Goal: Task Accomplishment & Management: Use online tool/utility

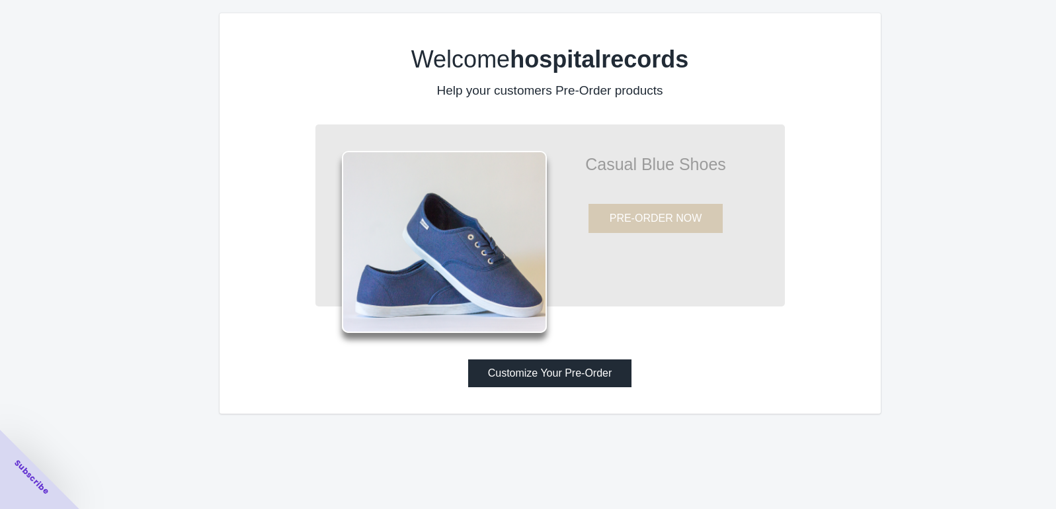
click at [522, 375] on button "Customize Your Pre-Order" at bounding box center [550, 373] width 164 height 28
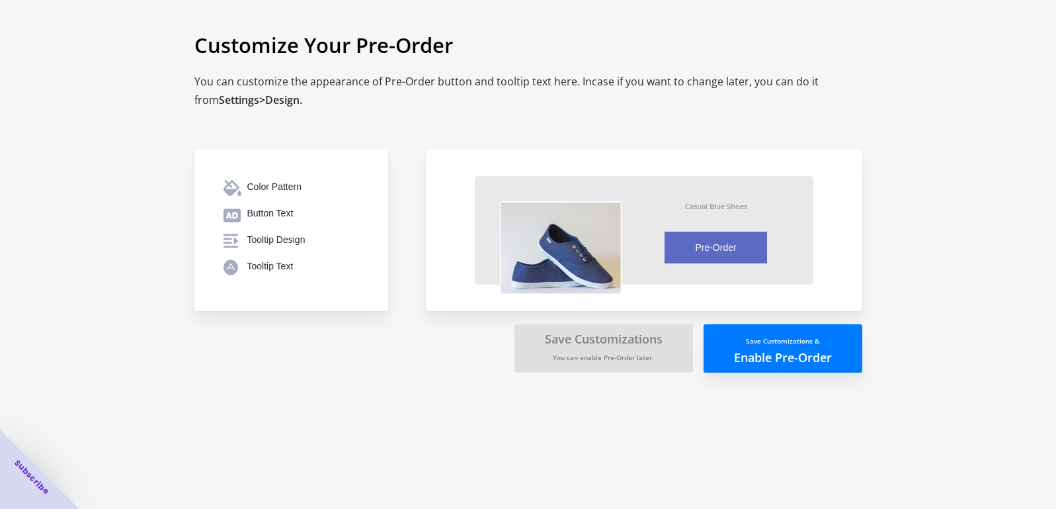
click at [739, 365] on button "Save Customizations & Enable Pre-Order" at bounding box center [783, 348] width 159 height 48
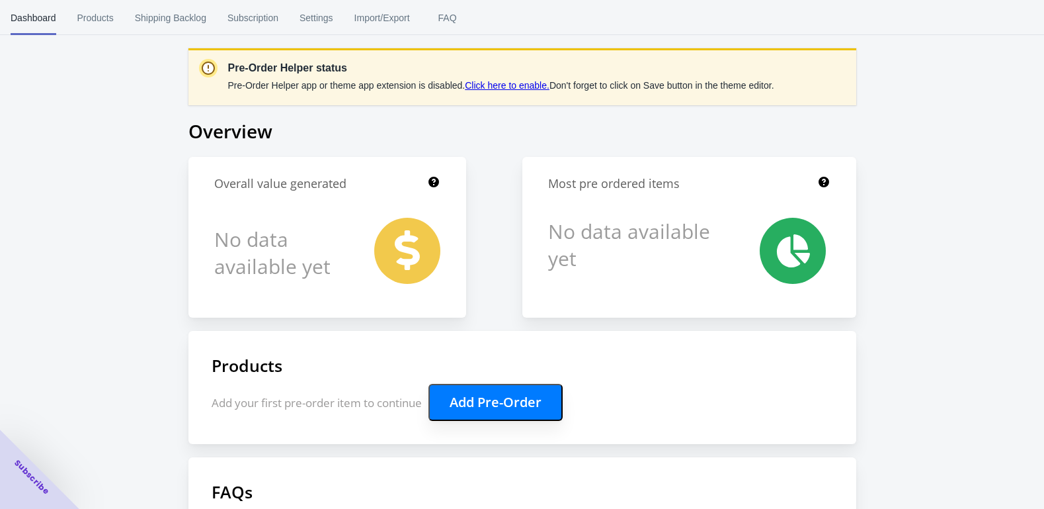
click at [102, 136] on div "Pre-Order Helper status Pre-Order Helper app or theme app extension is disabled…" at bounding box center [522, 367] width 1044 height 734
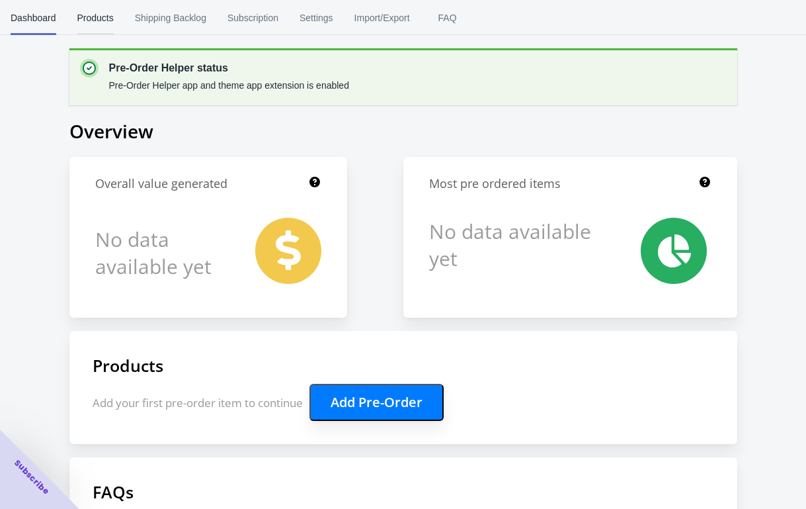
click at [98, 22] on span "Products" at bounding box center [95, 18] width 36 height 34
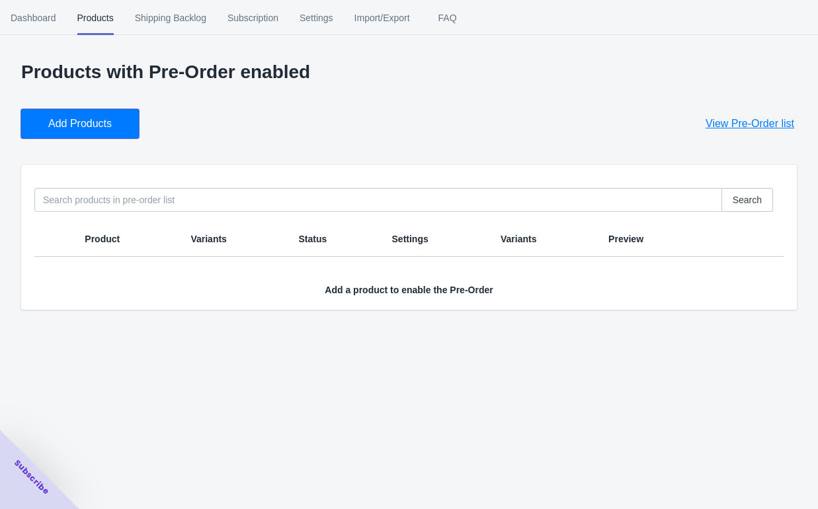
click at [79, 117] on span "Add Products" at bounding box center [79, 123] width 63 height 13
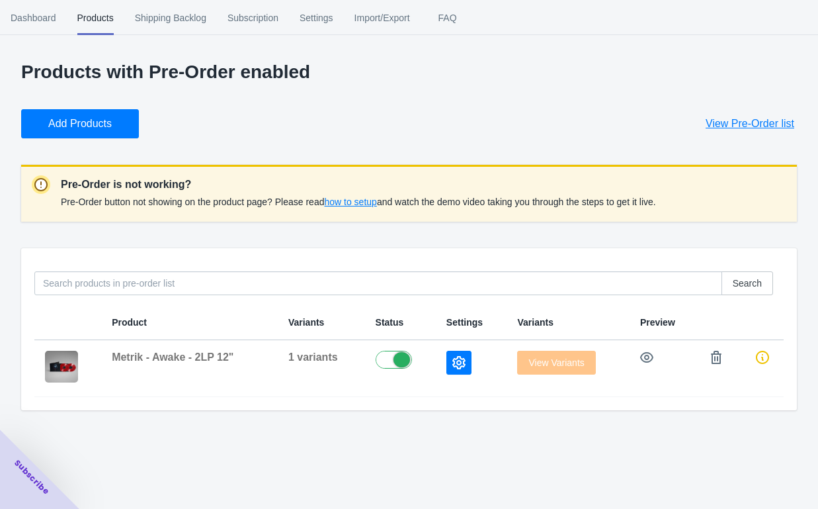
click at [346, 202] on span "how to setup" at bounding box center [350, 201] width 52 height 11
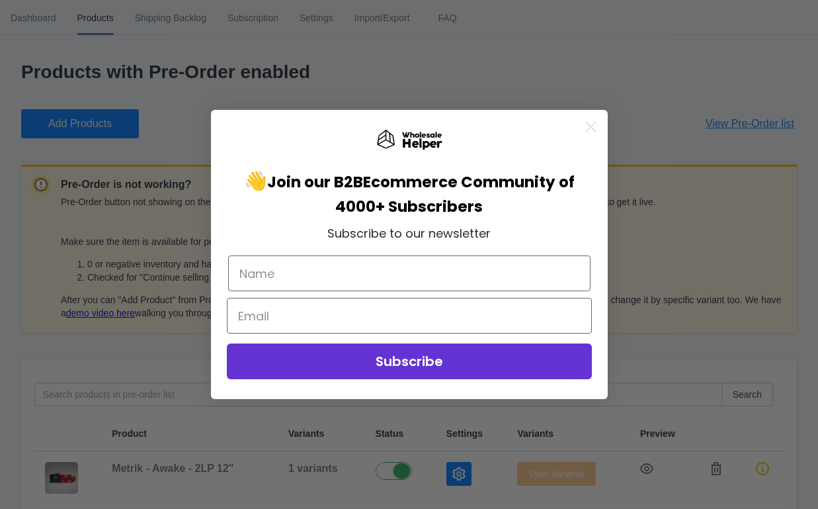
click at [591, 126] on icon "Close dialog" at bounding box center [590, 126] width 9 height 9
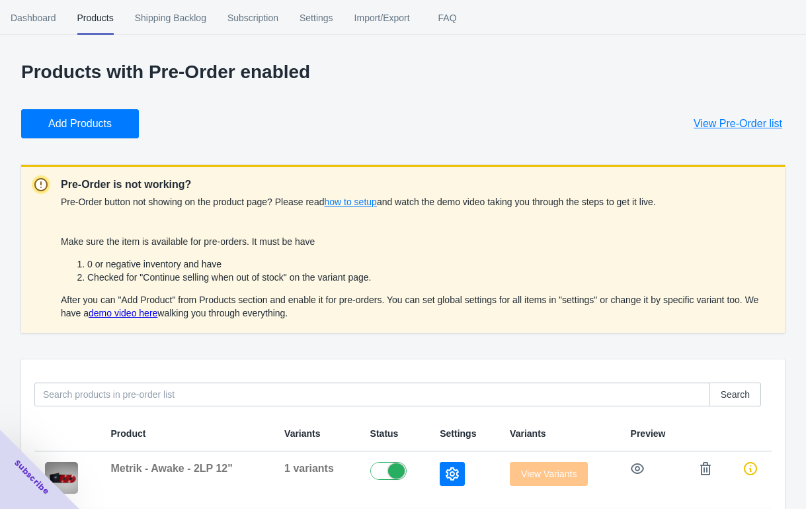
scroll to position [25, 0]
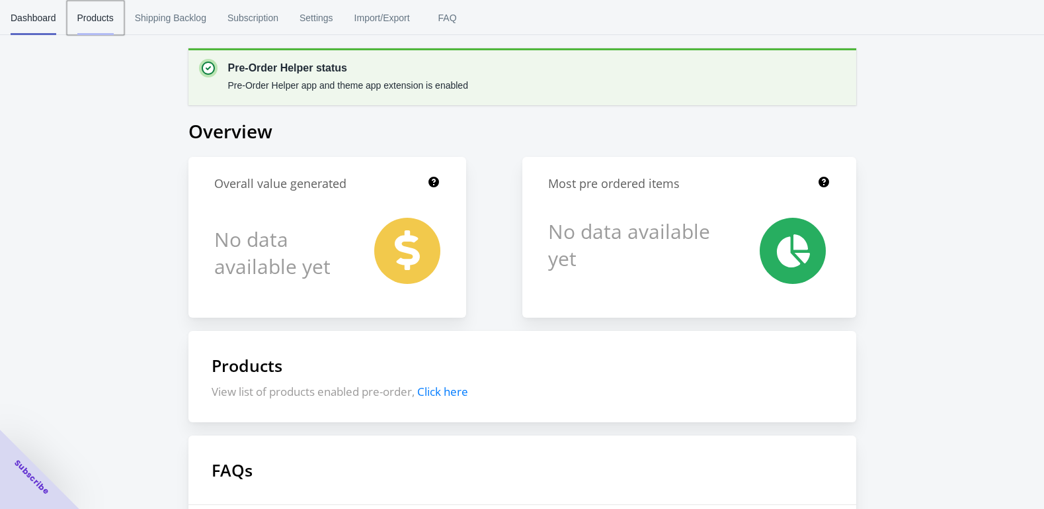
click at [97, 23] on span "Products" at bounding box center [95, 18] width 36 height 34
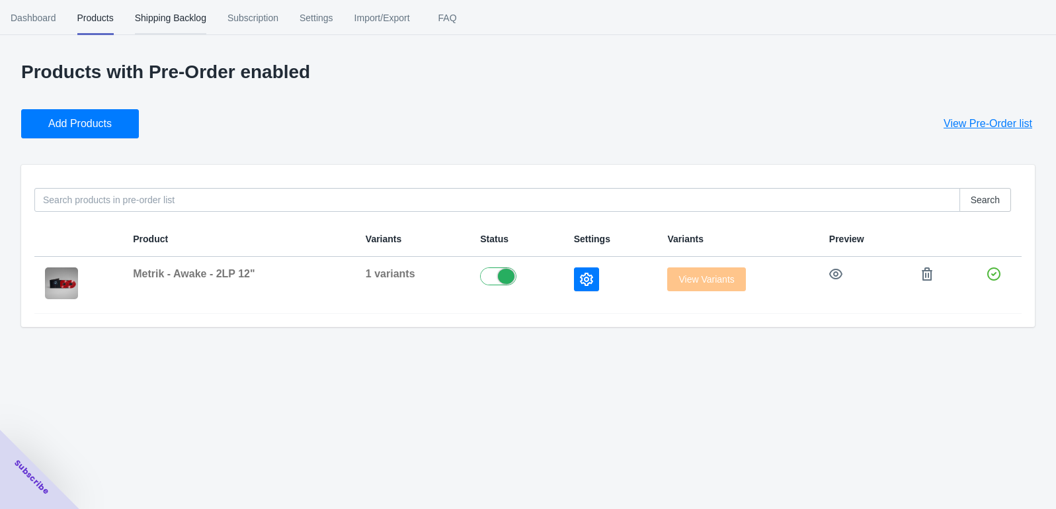
click at [145, 15] on span "Shipping Backlog" at bounding box center [170, 18] width 71 height 34
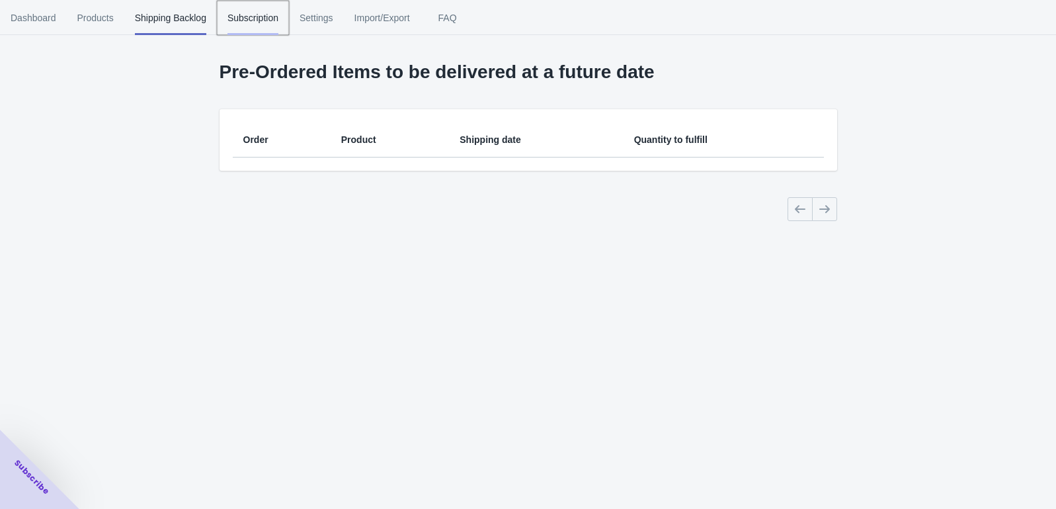
click at [250, 19] on span "Subscription" at bounding box center [252, 18] width 51 height 34
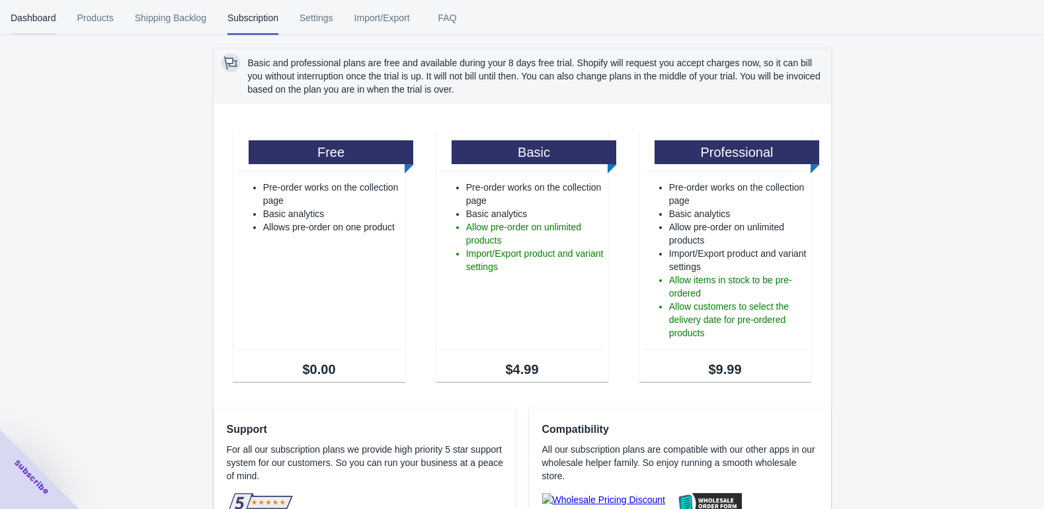
click at [37, 13] on span "Dashboard" at bounding box center [34, 18] width 46 height 34
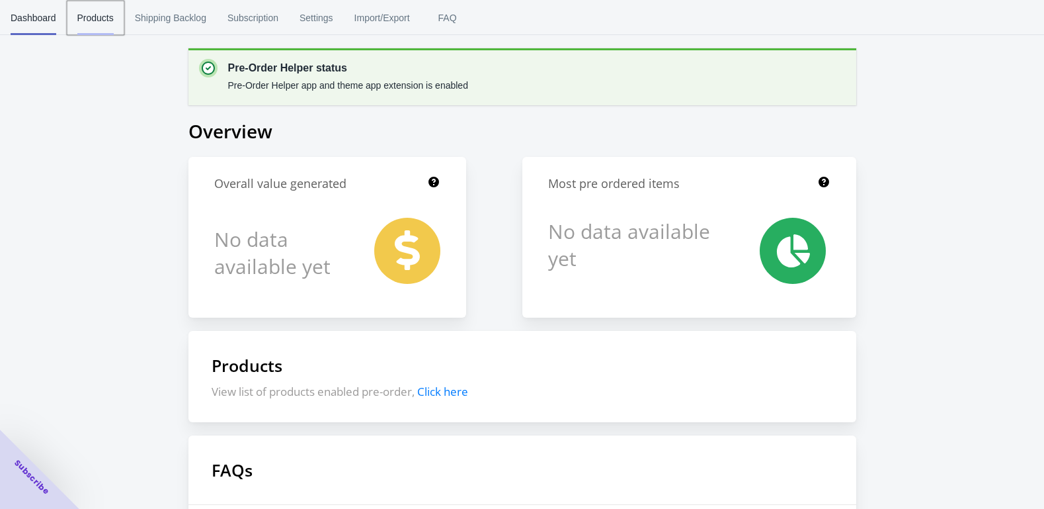
click at [99, 14] on span "Products" at bounding box center [95, 18] width 36 height 34
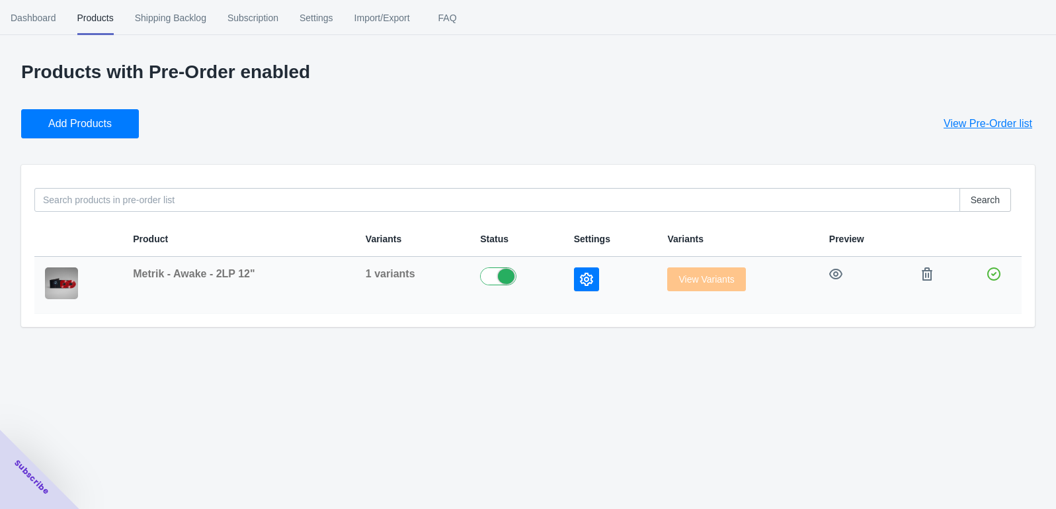
click at [585, 273] on icon "button" at bounding box center [586, 278] width 13 height 13
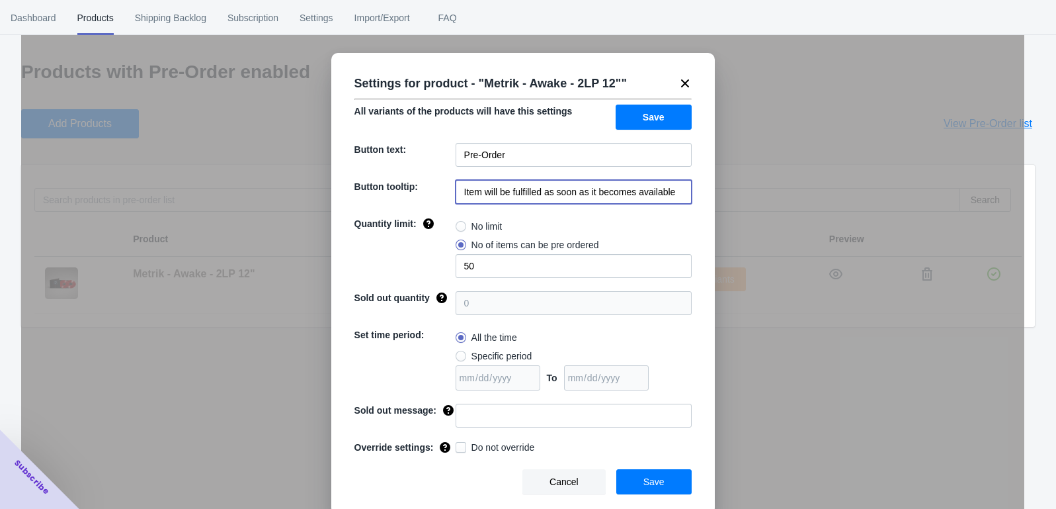
click at [497, 187] on input "Item will be fulfilled as soon as it becomes available" at bounding box center [574, 192] width 236 height 24
paste input "Release date: 13th November"
type input "Release date: 13th November"
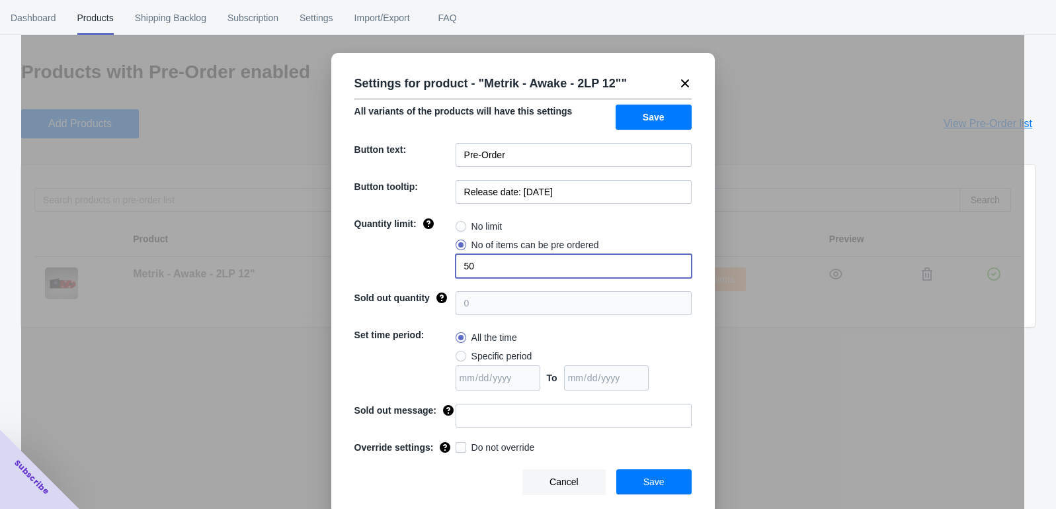
click at [520, 266] on input "50" at bounding box center [574, 266] width 236 height 24
type input "500"
click at [417, 276] on div "Quantity limit:" at bounding box center [404, 247] width 101 height 61
click at [634, 485] on button "Save" at bounding box center [653, 481] width 75 height 25
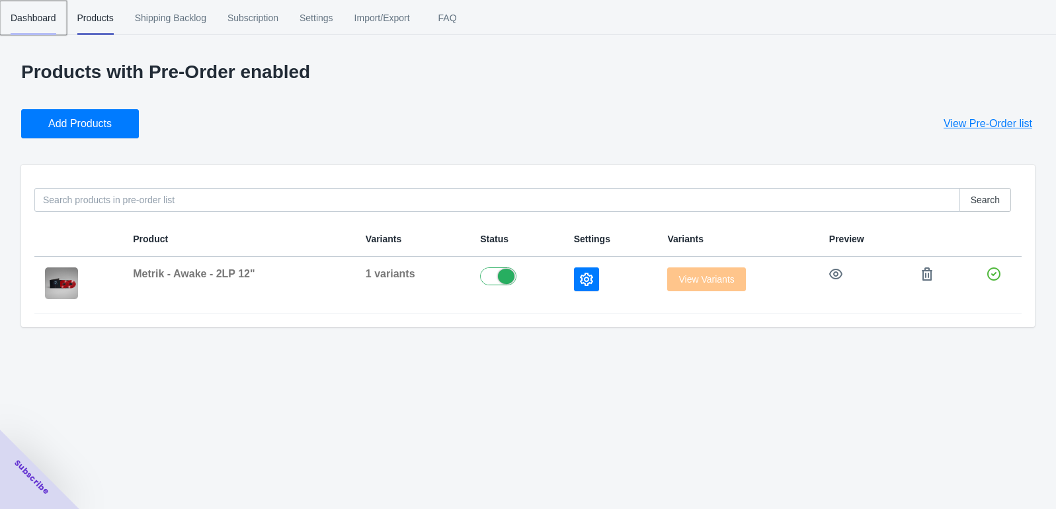
click at [40, 16] on span "Dashboard" at bounding box center [34, 18] width 46 height 34
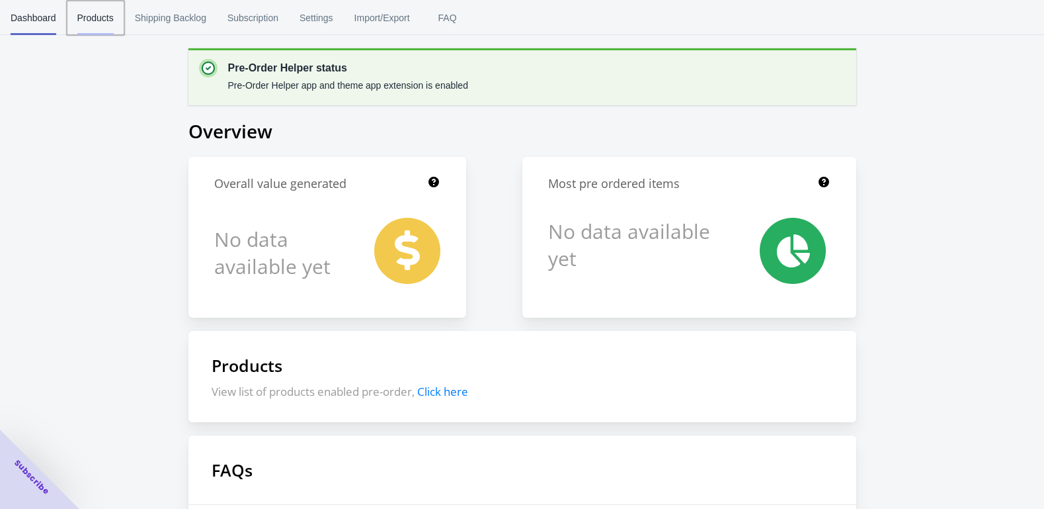
click at [114, 23] on span "Products" at bounding box center [95, 18] width 36 height 34
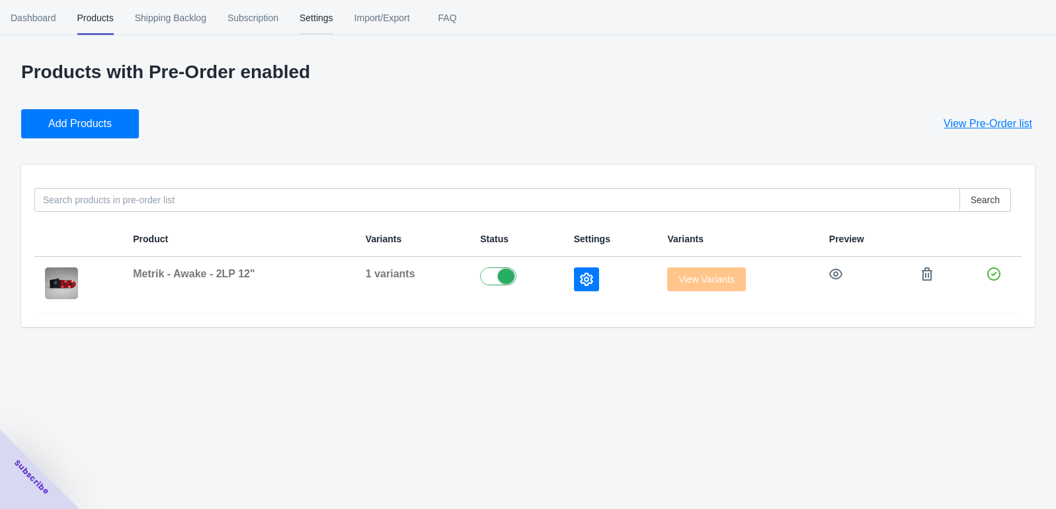
click at [322, 19] on span "Settings" at bounding box center [317, 18] width 34 height 34
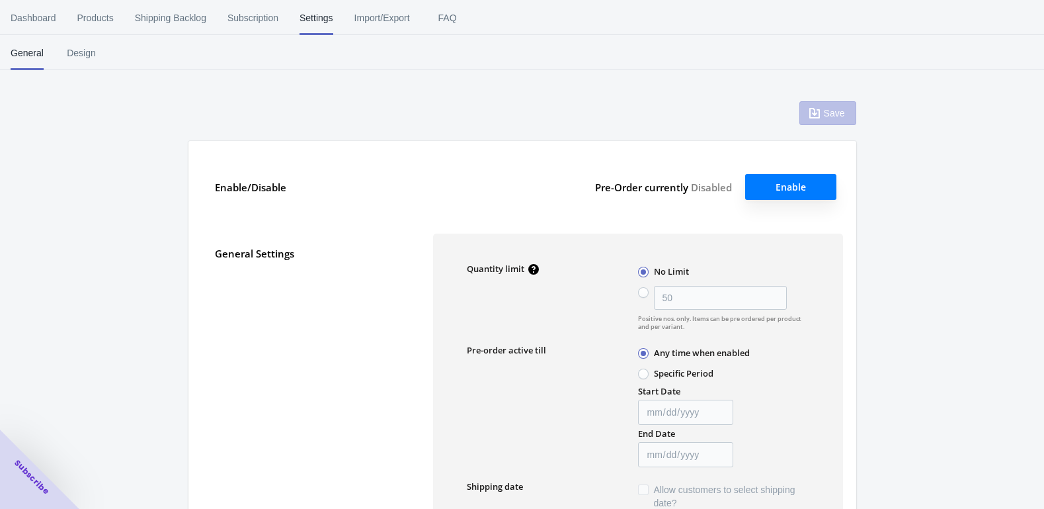
type input "50"
type textarea "Inventory level is <qty>. Some of the items will be pre-ordered."
type textarea "Only <qty> items left in stock."
type textarea "A maximum of <qty> products can be pre ordered."
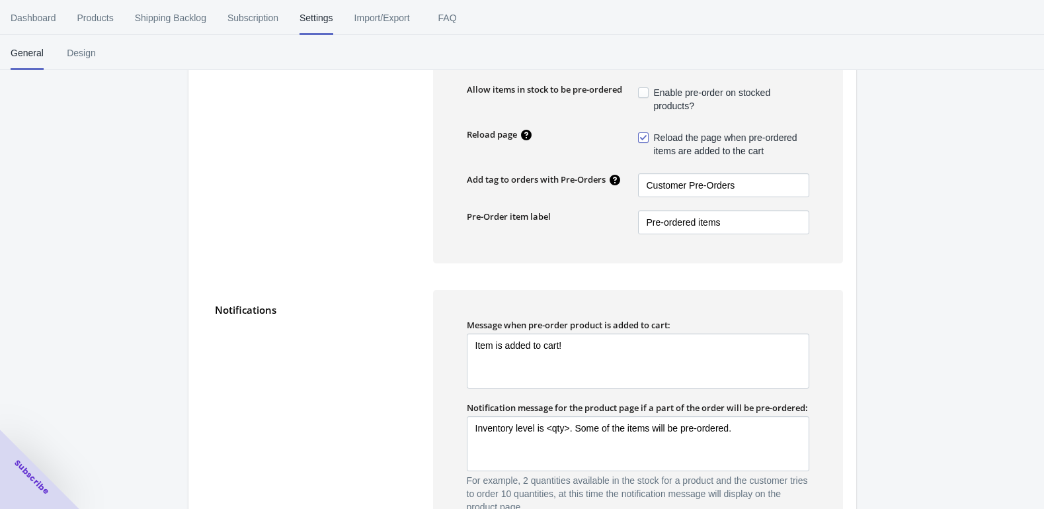
scroll to position [540, 0]
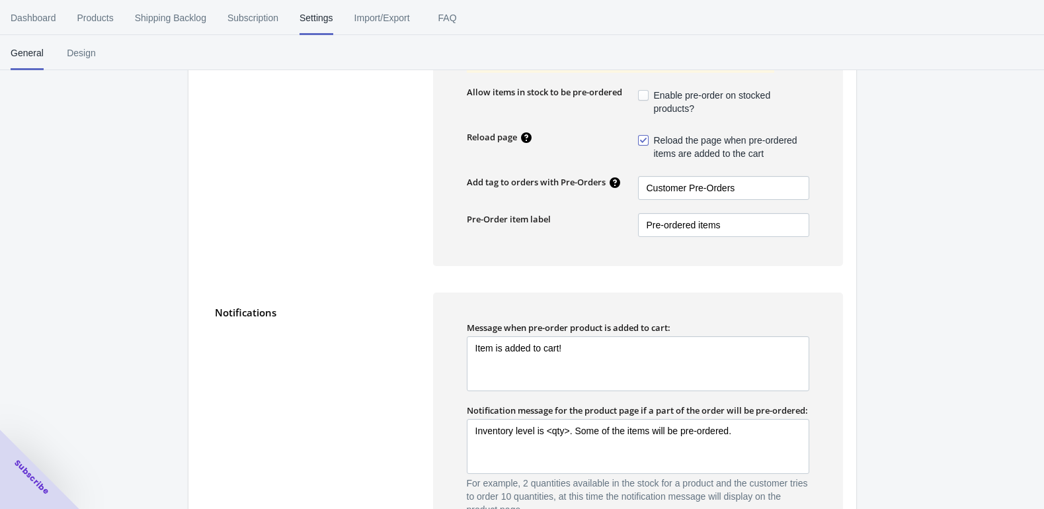
click at [640, 140] on span at bounding box center [643, 140] width 11 height 11
click at [641, 138] on input "Reload the page when pre-ordered items are added to the cart" at bounding box center [641, 137] width 1 height 1
checkbox input "false"
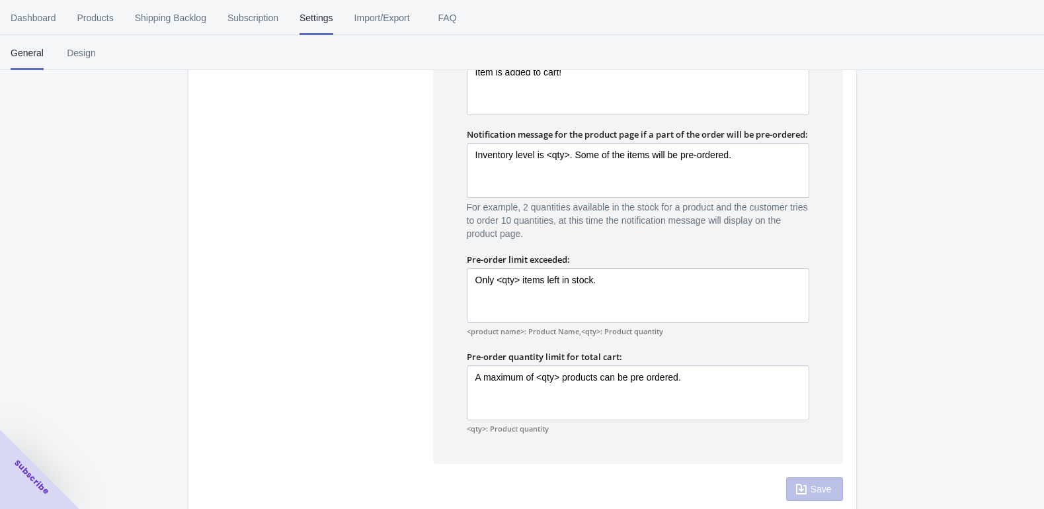
scroll to position [852, 0]
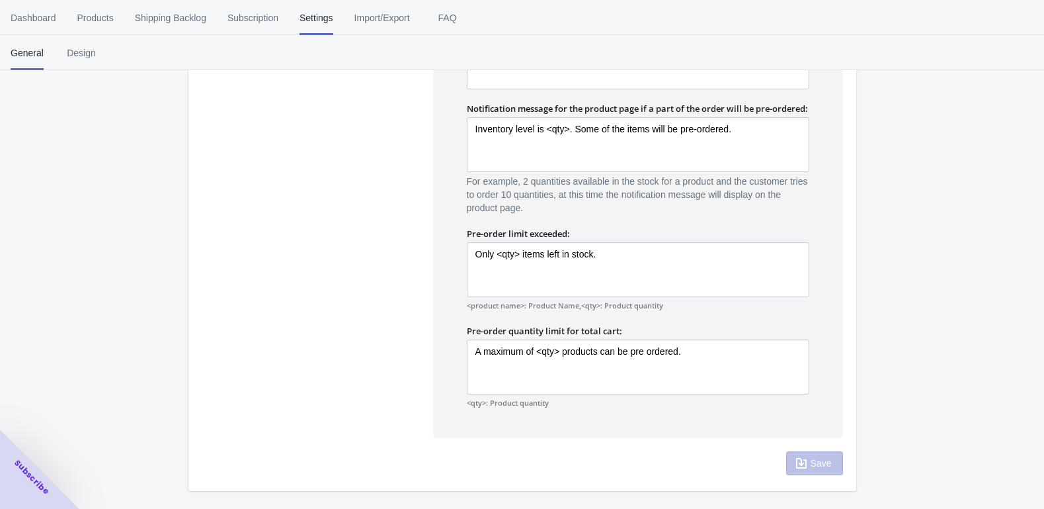
click at [803, 462] on div "Save" at bounding box center [814, 463] width 57 height 24
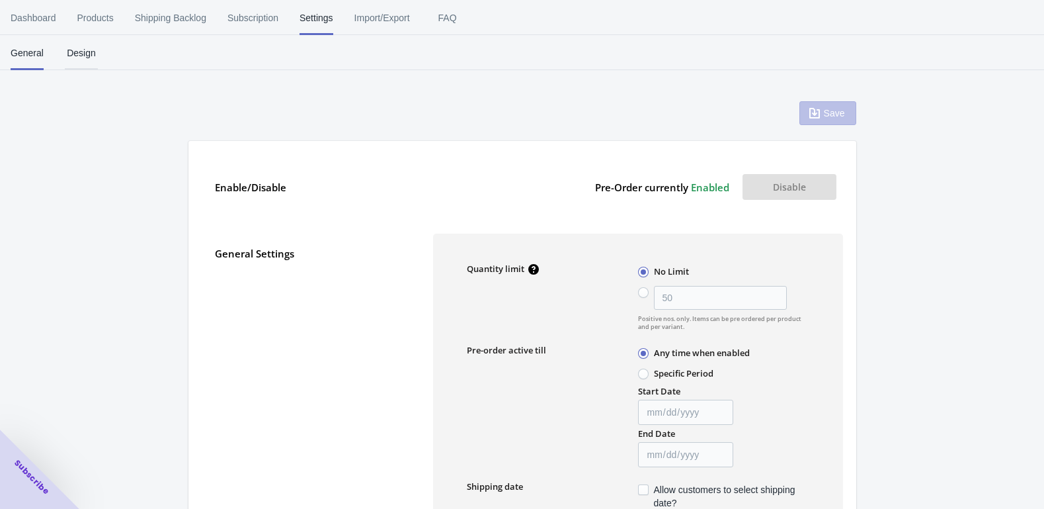
click at [84, 60] on span "Design" at bounding box center [81, 53] width 33 height 34
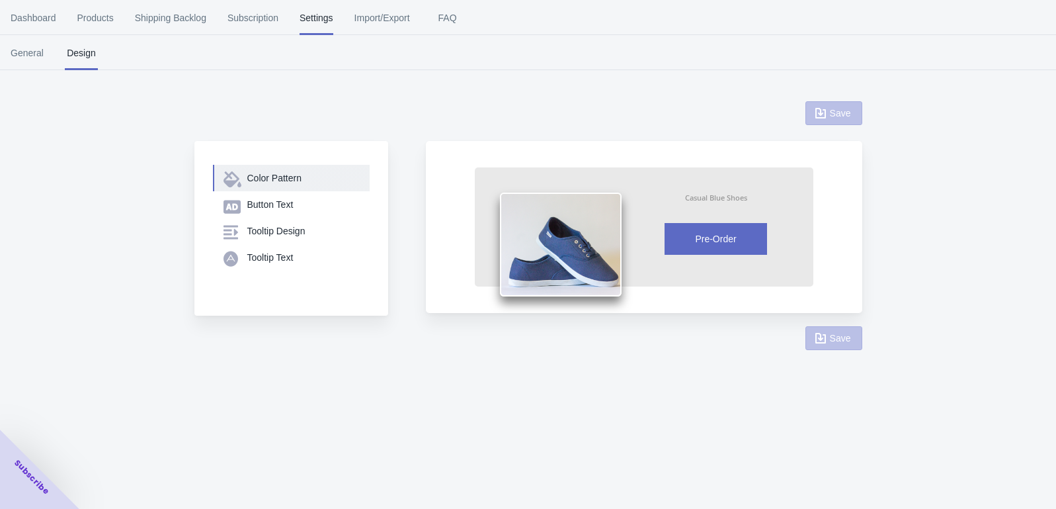
click at [262, 180] on div "Color Pattern" at bounding box center [303, 177] width 112 height 13
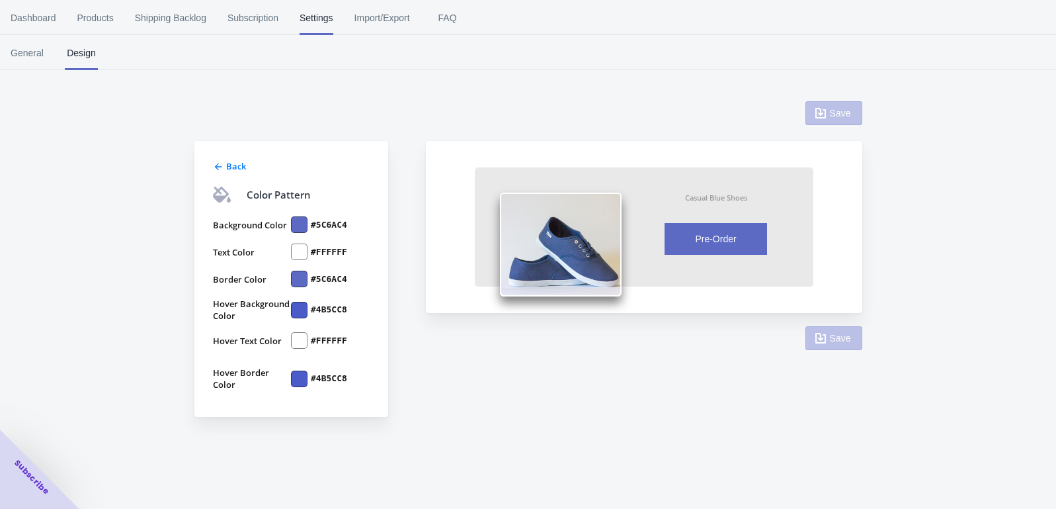
click at [298, 226] on div at bounding box center [299, 224] width 17 height 17
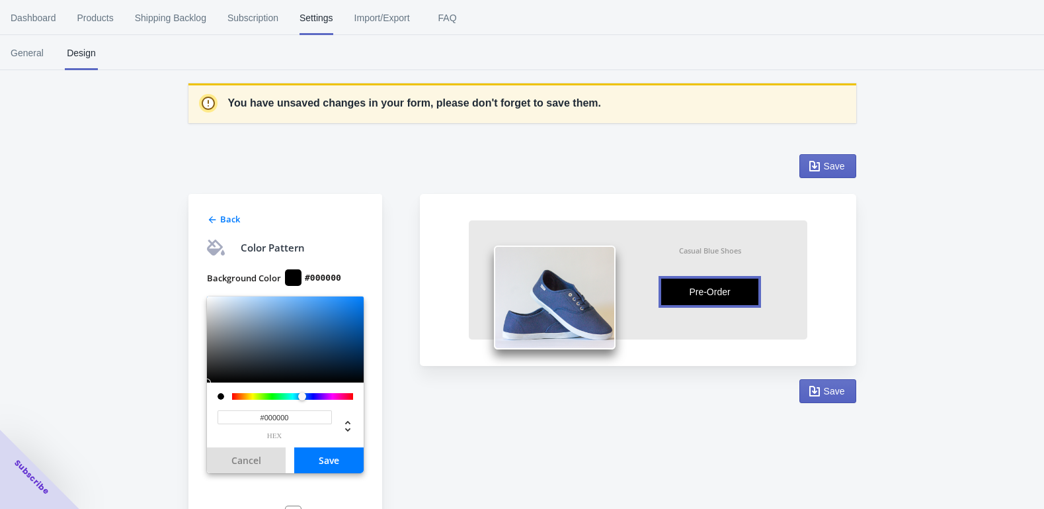
drag, startPoint x: 294, startPoint y: 318, endPoint x: 188, endPoint y: 388, distance: 126.4
click at [188, 388] on div "Back Color Pattern Background Color #000000 #000000 hex Cancel Save Text Color …" at bounding box center [285, 436] width 194 height 485
click at [268, 414] on input "#000000" at bounding box center [275, 417] width 114 height 14
paste input "121212"
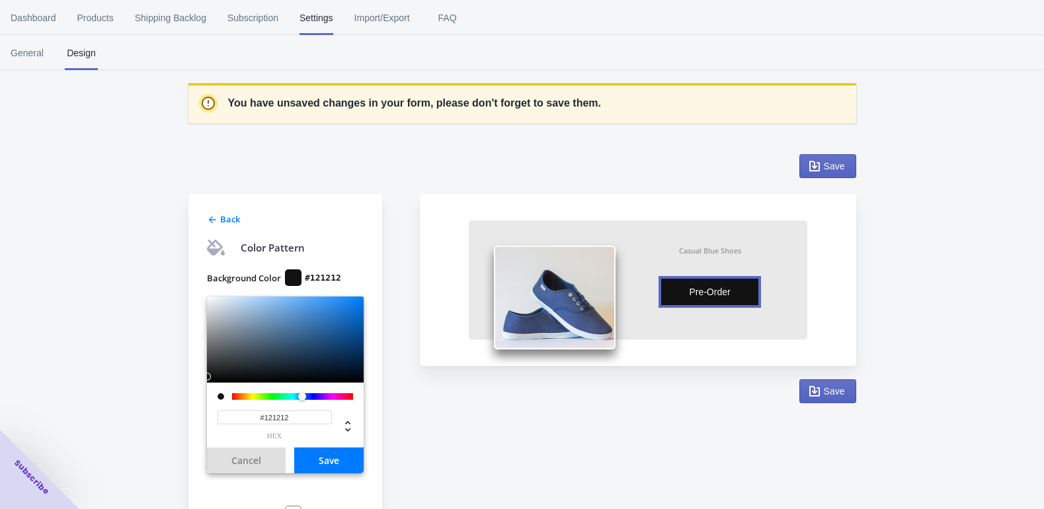
type input "#121212"
click at [319, 448] on button "Save" at bounding box center [328, 460] width 69 height 26
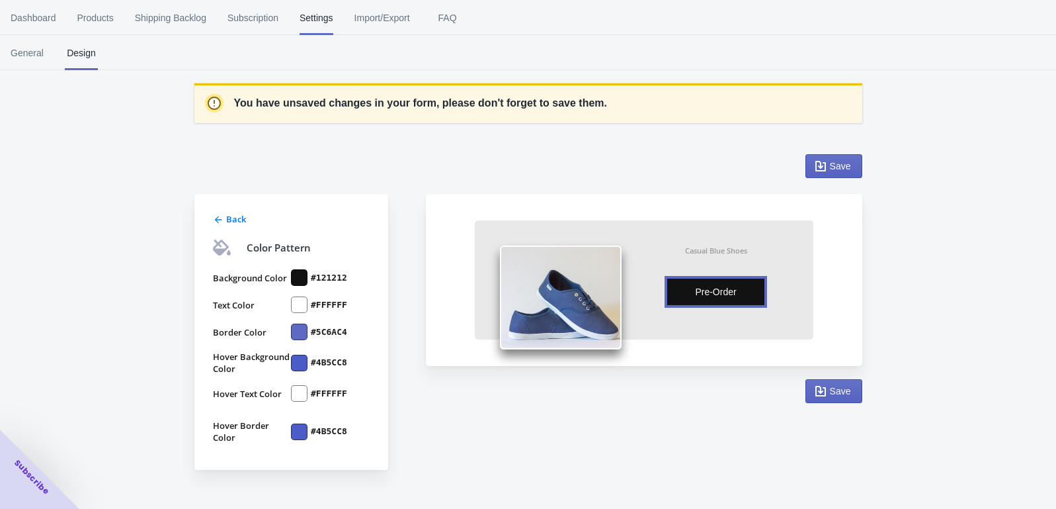
click at [300, 333] on div at bounding box center [299, 331] width 17 height 17
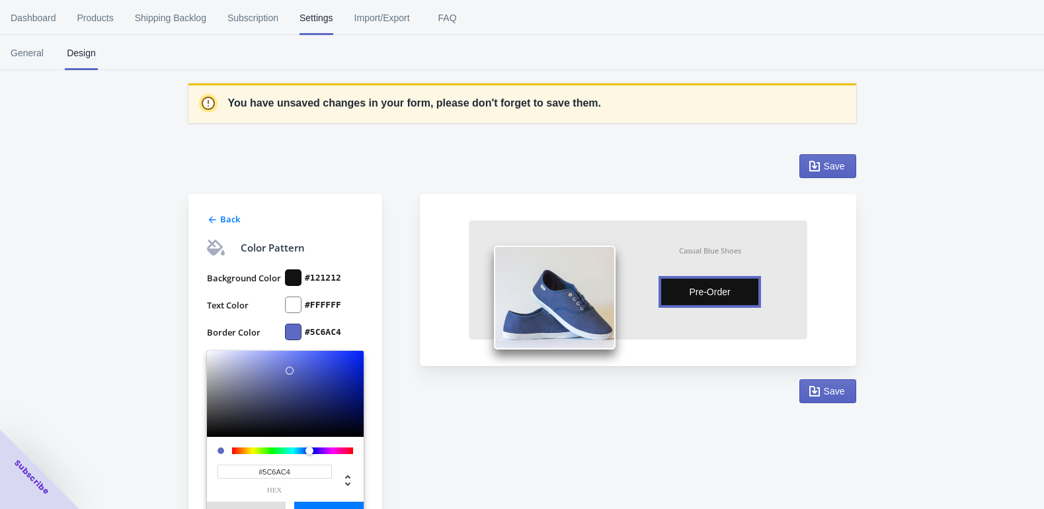
click at [279, 470] on input "#5C6AC4" at bounding box center [275, 471] width 114 height 14
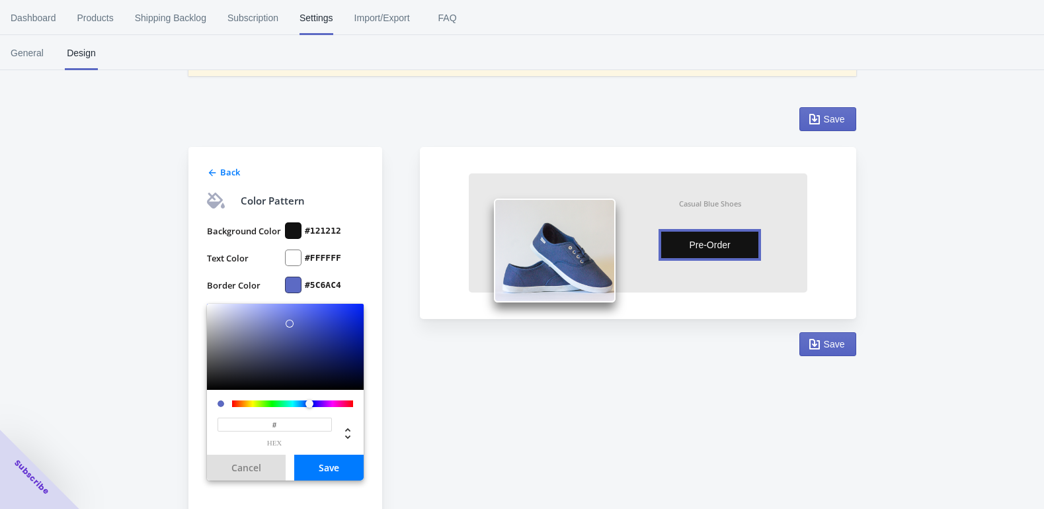
scroll to position [54, 0]
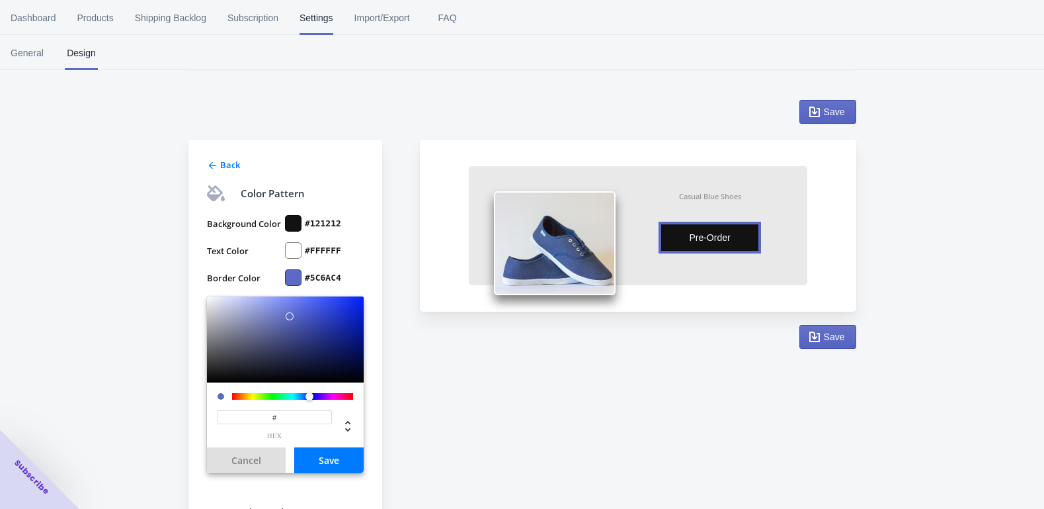
paste input "121212"
type input "#121212"
click at [321, 455] on button "Save" at bounding box center [328, 460] width 69 height 26
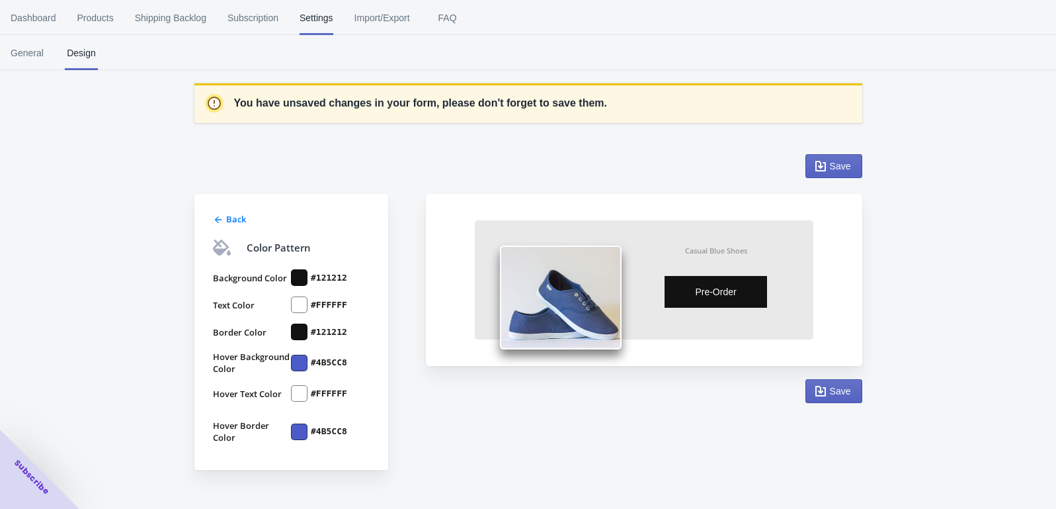
click at [299, 366] on div at bounding box center [299, 362] width 17 height 17
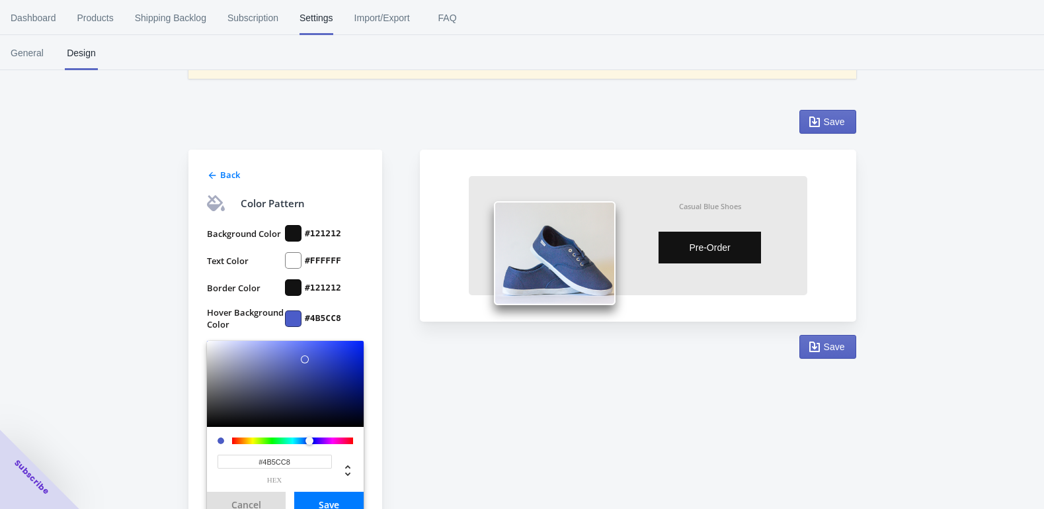
scroll to position [47, 0]
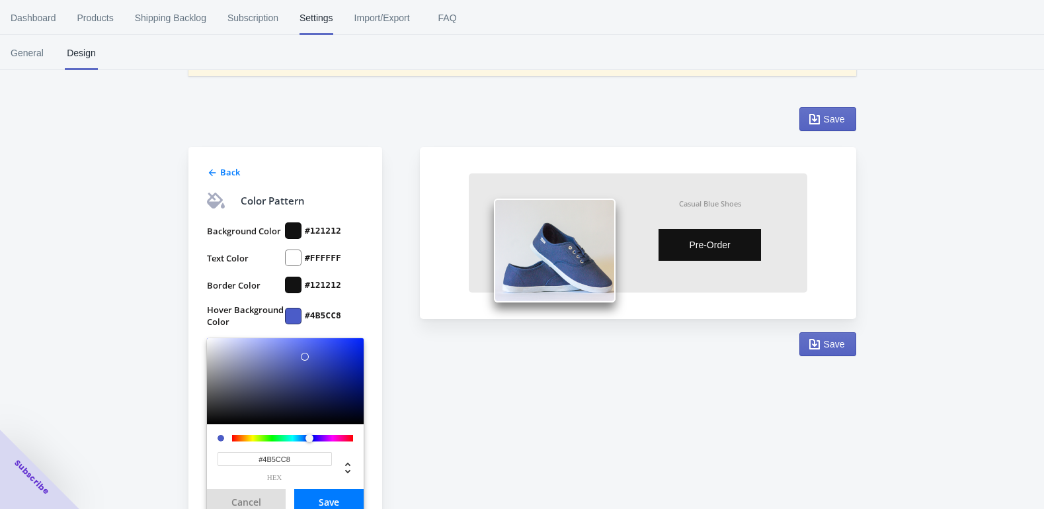
click at [276, 458] on input "#4B5CC8" at bounding box center [275, 459] width 114 height 14
type input "#000000"
click at [228, 310] on label "Hover Background Color" at bounding box center [246, 316] width 79 height 24
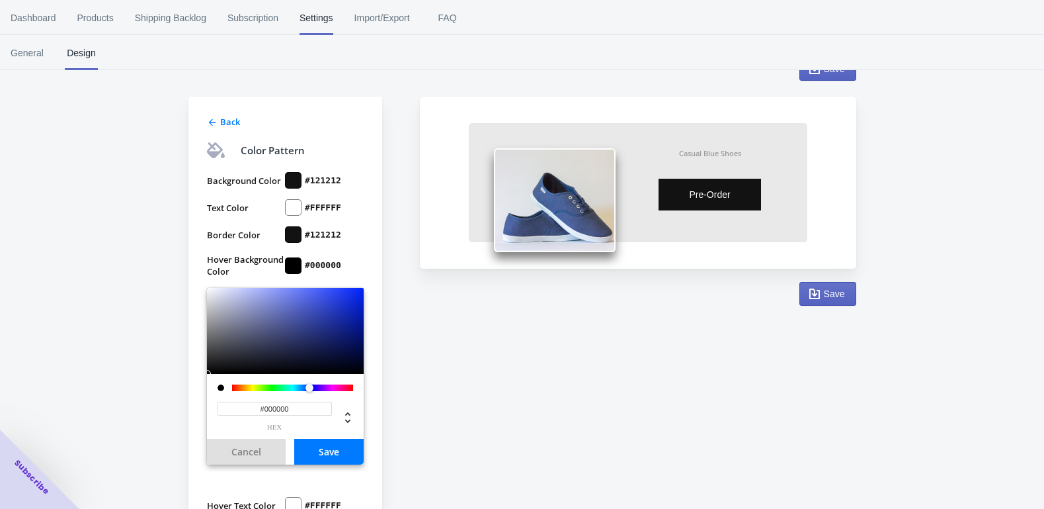
click at [197, 284] on div "Back Color Pattern Background Color #121212 Text Color #FFFFFF Border Color #12…" at bounding box center [285, 339] width 194 height 485
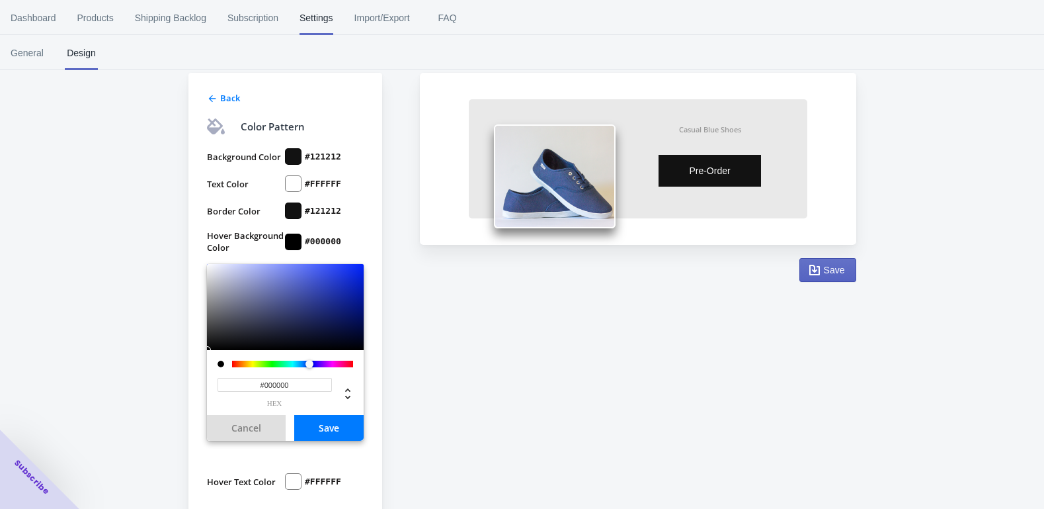
scroll to position [120, 0]
click at [329, 425] on button "Save" at bounding box center [328, 428] width 69 height 26
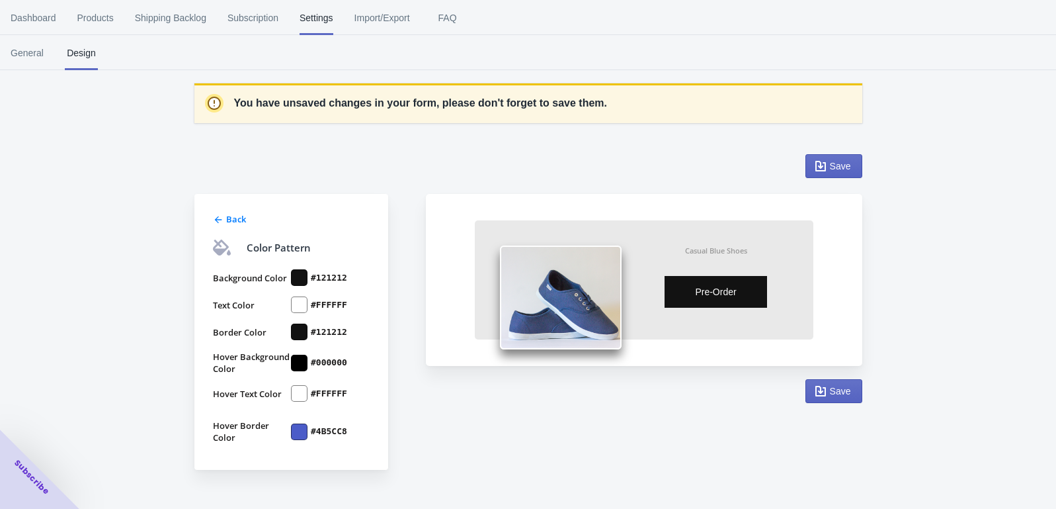
click at [300, 432] on div at bounding box center [299, 431] width 17 height 17
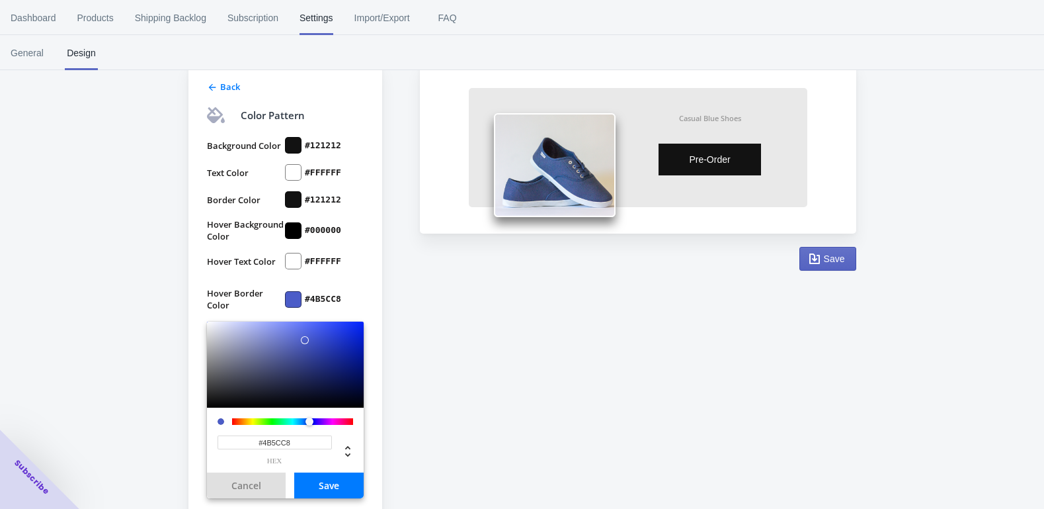
scroll to position [131, 0]
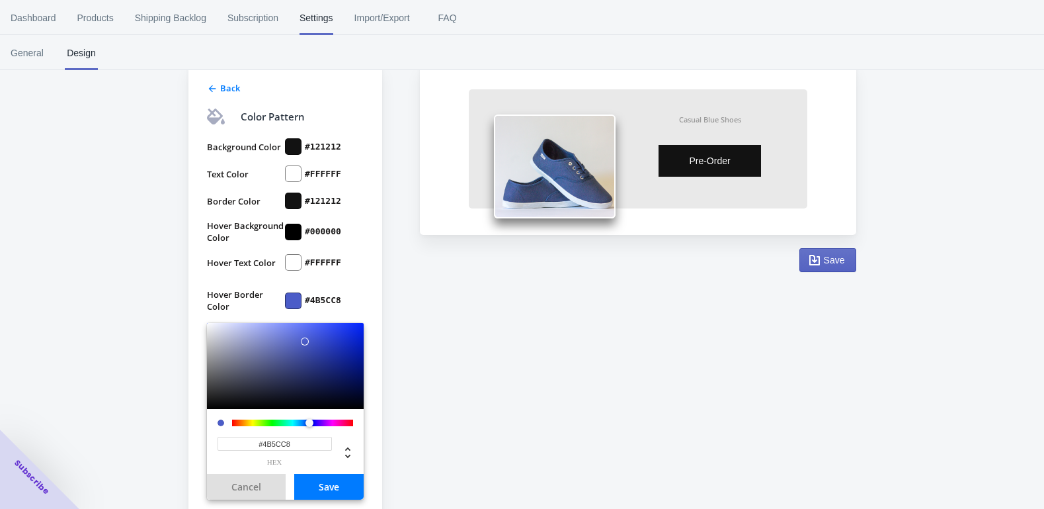
click at [282, 443] on input "#4B5CC8" at bounding box center [275, 443] width 114 height 14
type input "#000000"
click at [320, 486] on button "Save" at bounding box center [328, 486] width 69 height 26
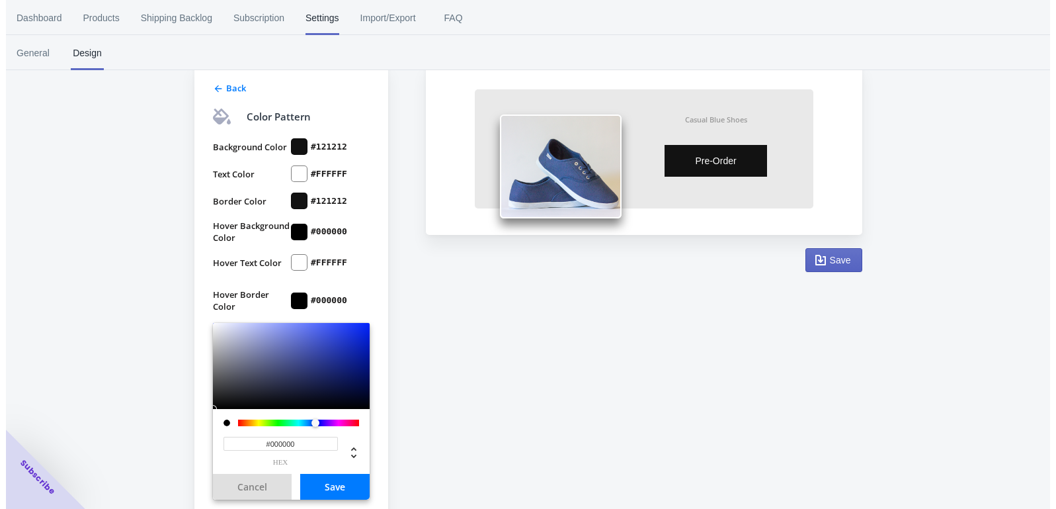
scroll to position [0, 0]
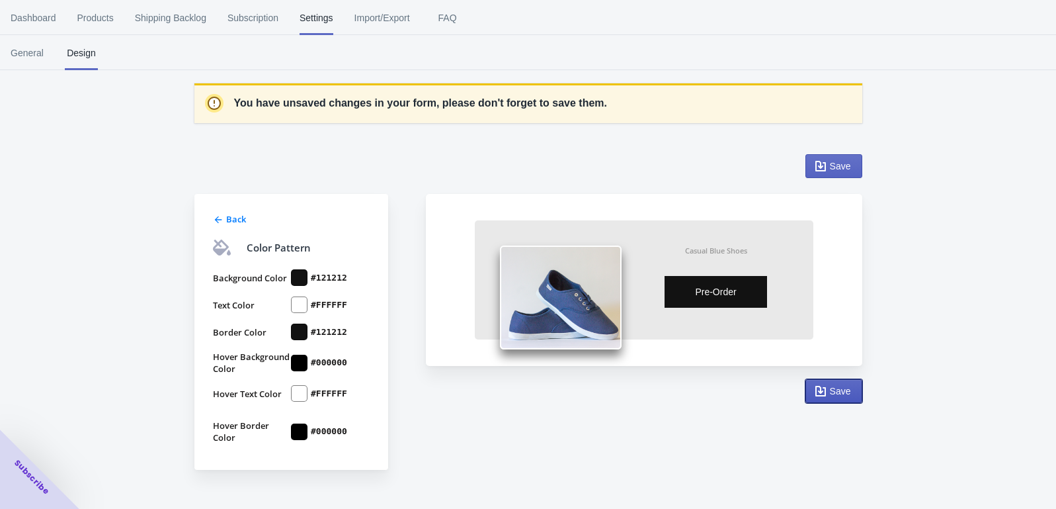
click at [834, 393] on span "Save" at bounding box center [840, 391] width 21 height 11
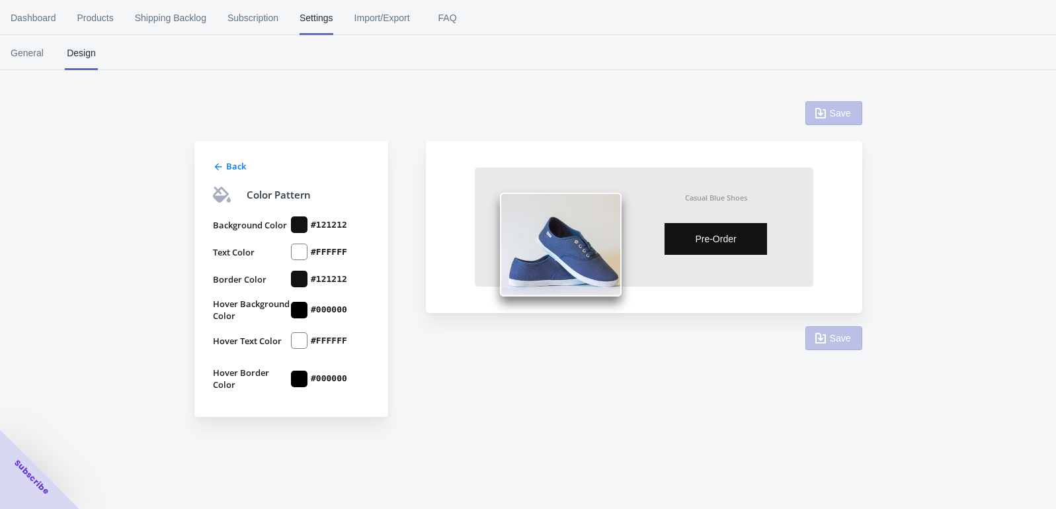
click at [229, 164] on span "Back" at bounding box center [236, 166] width 20 height 12
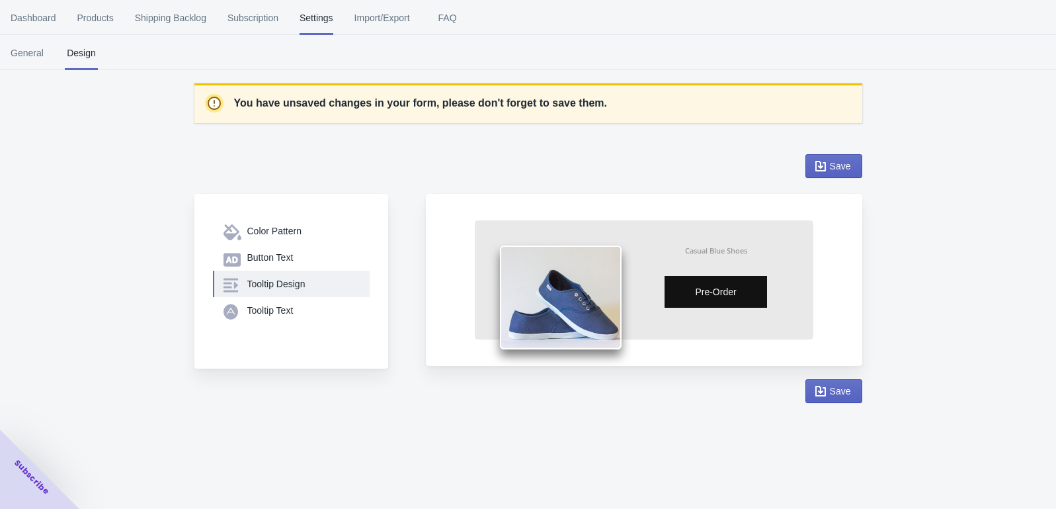
click at [274, 282] on div "Tooltip Design" at bounding box center [303, 283] width 112 height 13
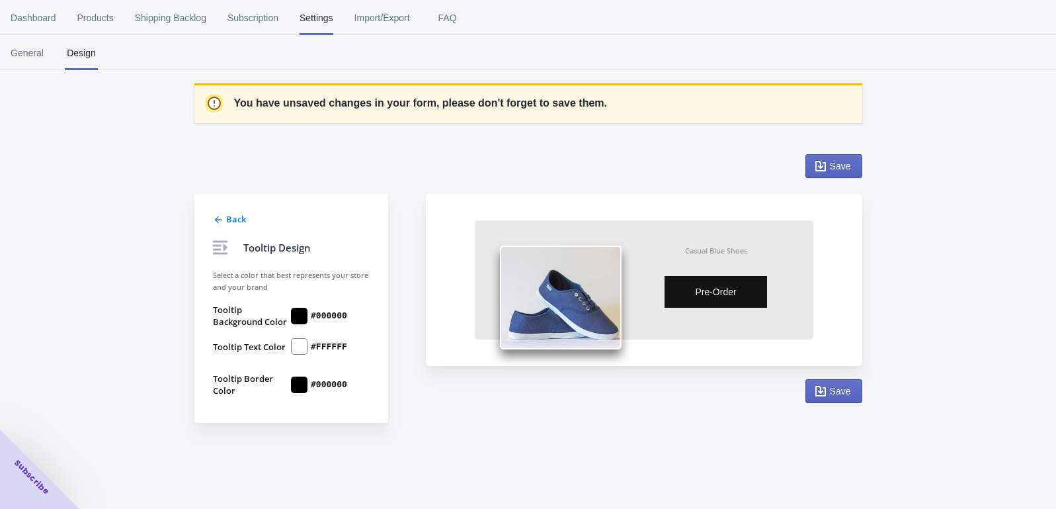
click at [224, 220] on div "Back" at bounding box center [289, 218] width 159 height 16
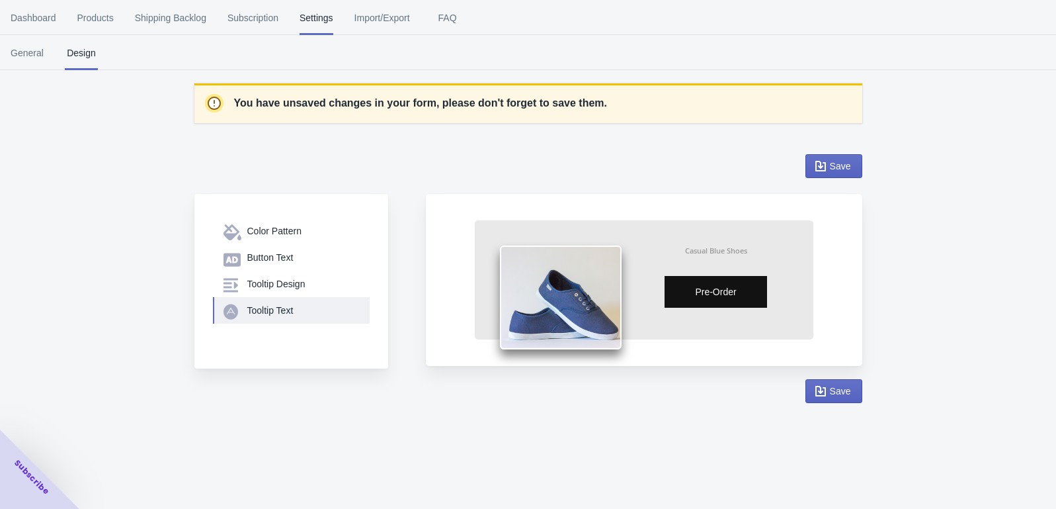
click at [248, 306] on div "Tooltip Text" at bounding box center [303, 310] width 112 height 13
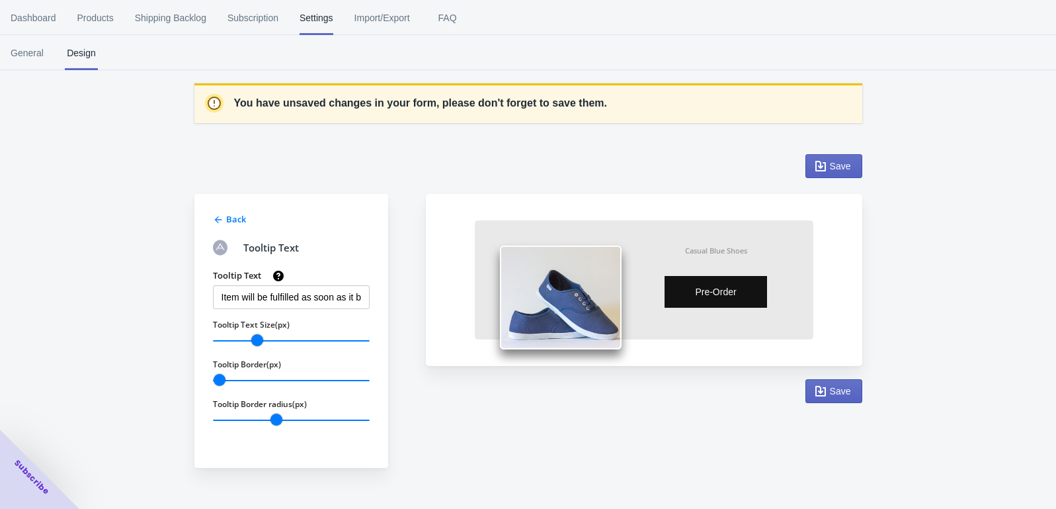
click at [116, 282] on div "You have unsaved changes in your form, please don't forget to save them. Back T…" at bounding box center [528, 260] width 1056 height 450
drag, startPoint x: 257, startPoint y: 340, endPoint x: 286, endPoint y: 340, distance: 29.8
click at [286, 340] on input "Tooltip Text Size(px)" at bounding box center [291, 340] width 157 height 17
drag, startPoint x: 289, startPoint y: 340, endPoint x: 252, endPoint y: 340, distance: 37.0
type input "13"
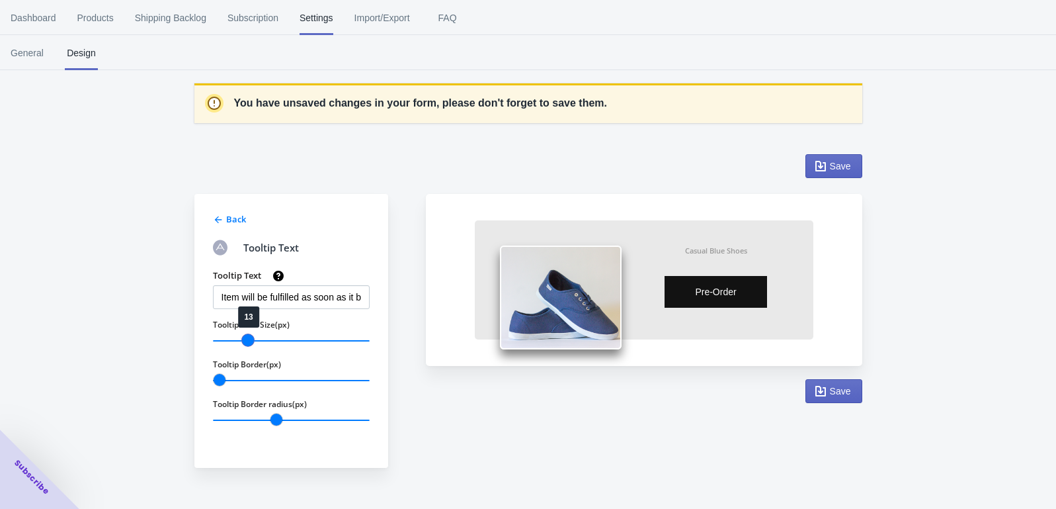
click at [252, 340] on input "Tooltip Text Size(px)" at bounding box center [291, 340] width 157 height 17
drag, startPoint x: 274, startPoint y: 415, endPoint x: 249, endPoint y: 417, distance: 25.2
type input "4"
click at [249, 417] on input "Tooltip Border radius(px)" at bounding box center [291, 419] width 157 height 17
click at [833, 175] on button "Save" at bounding box center [833, 166] width 57 height 24
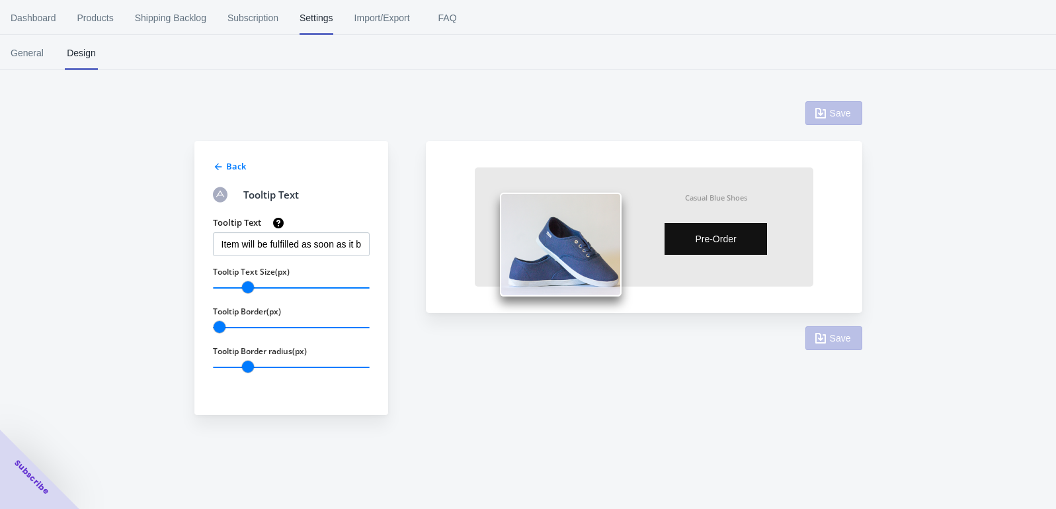
click at [228, 168] on span "Back" at bounding box center [236, 166] width 20 height 12
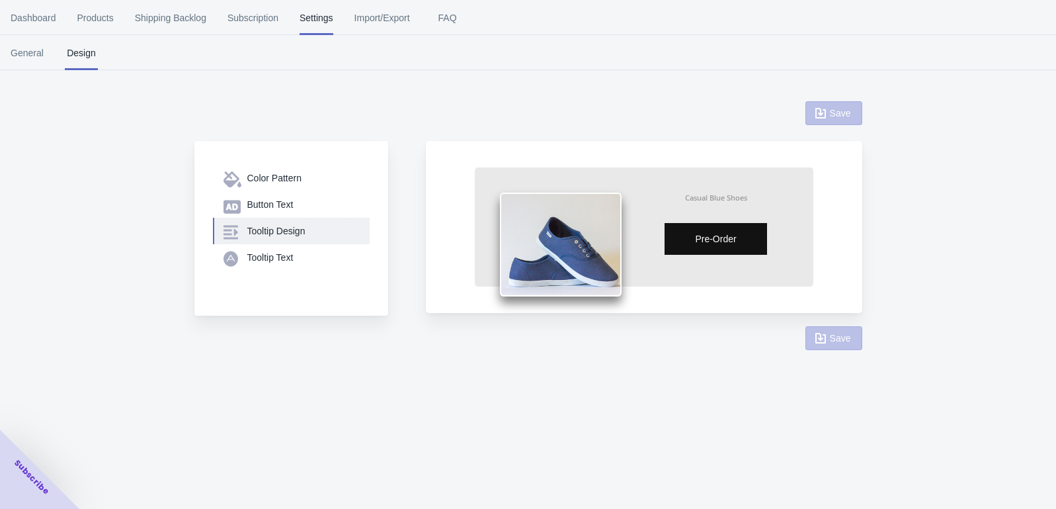
click at [260, 226] on div "Tooltip Design" at bounding box center [303, 230] width 112 height 13
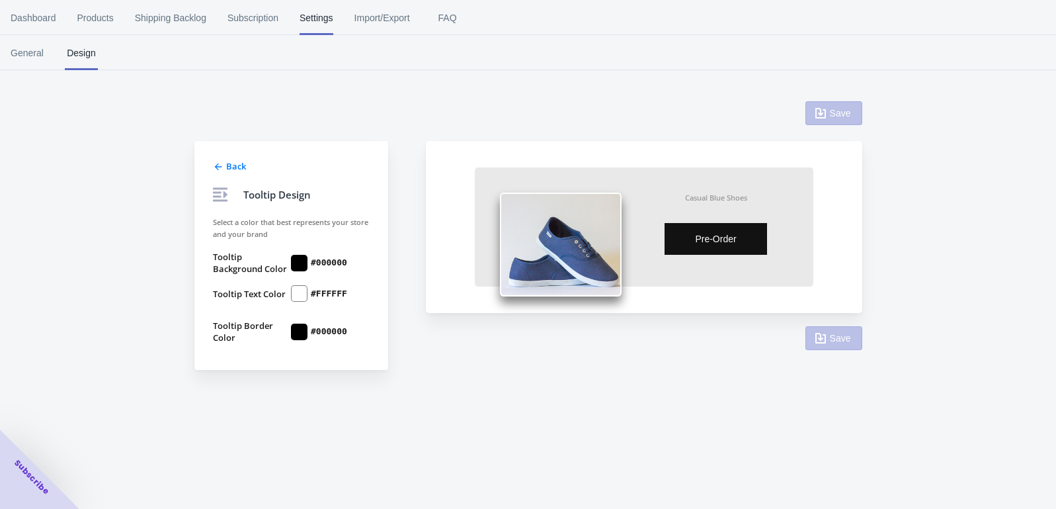
click at [220, 166] on icon at bounding box center [217, 166] width 7 height 7
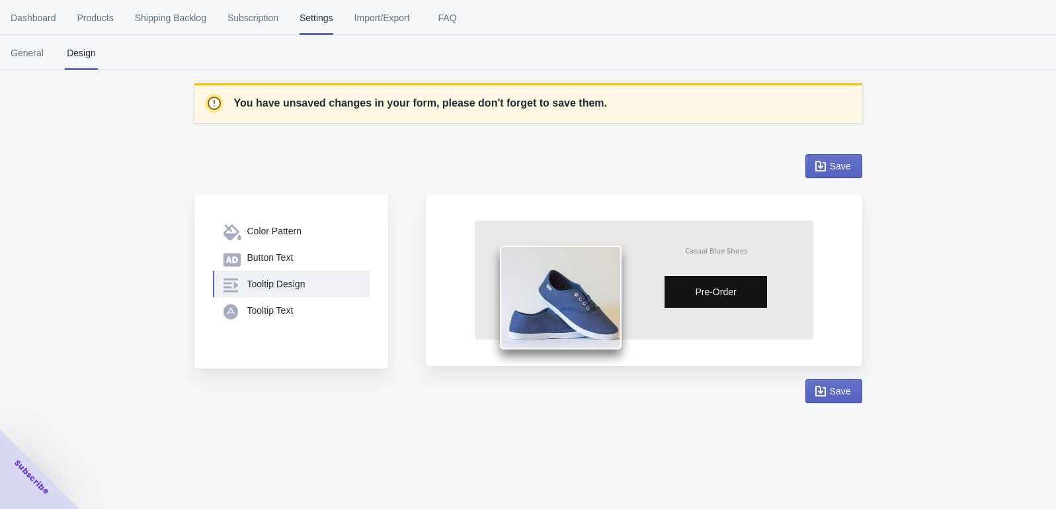
click at [274, 282] on div "Tooltip Design" at bounding box center [303, 283] width 112 height 13
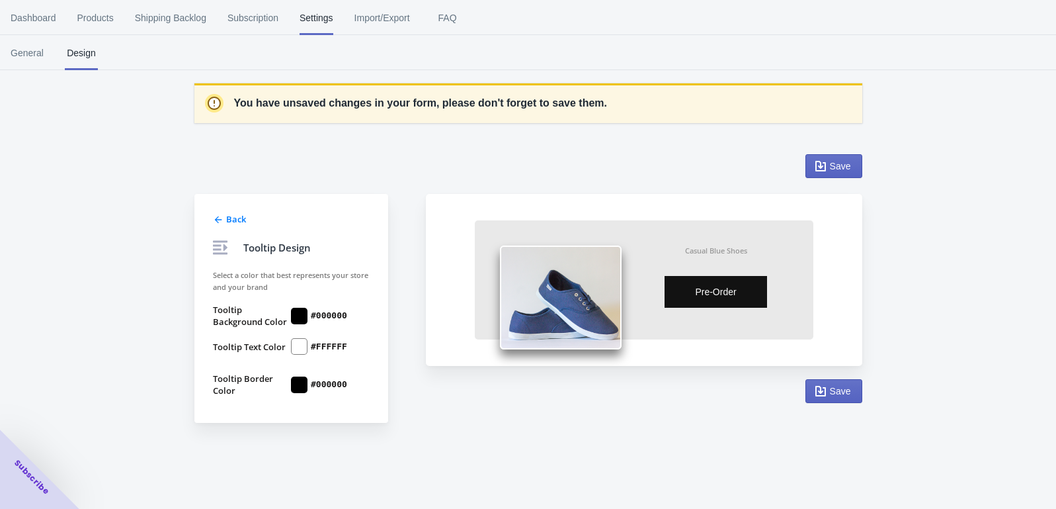
click at [216, 219] on icon at bounding box center [217, 219] width 7 height 7
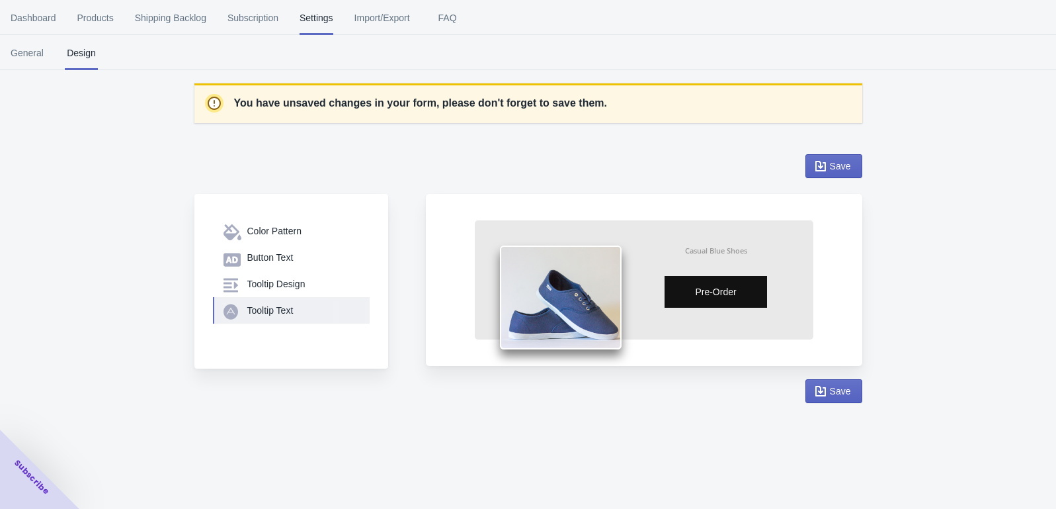
click at [249, 309] on div "Tooltip Text" at bounding box center [303, 310] width 112 height 13
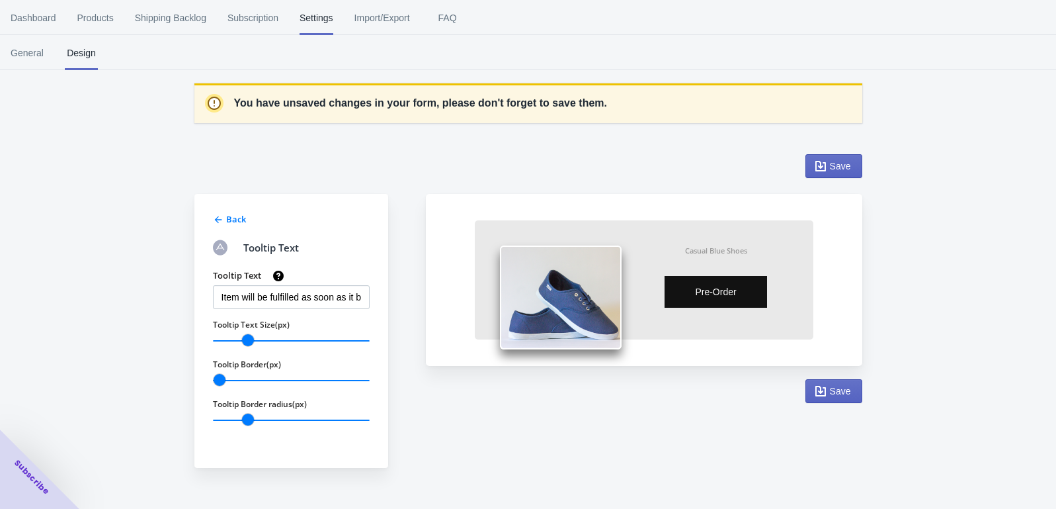
click at [221, 225] on div at bounding box center [218, 218] width 11 height 13
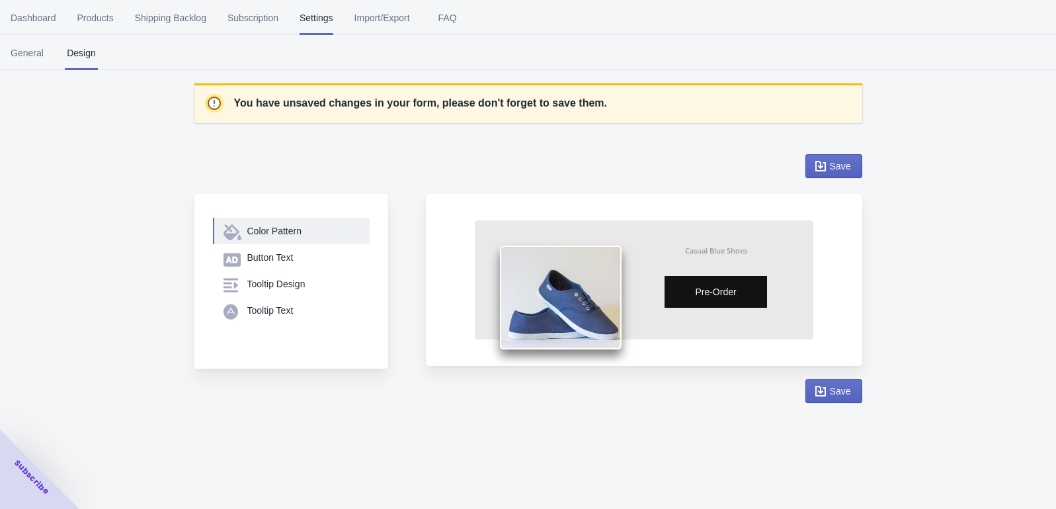
click at [244, 233] on div "Color Pattern" at bounding box center [292, 230] width 136 height 13
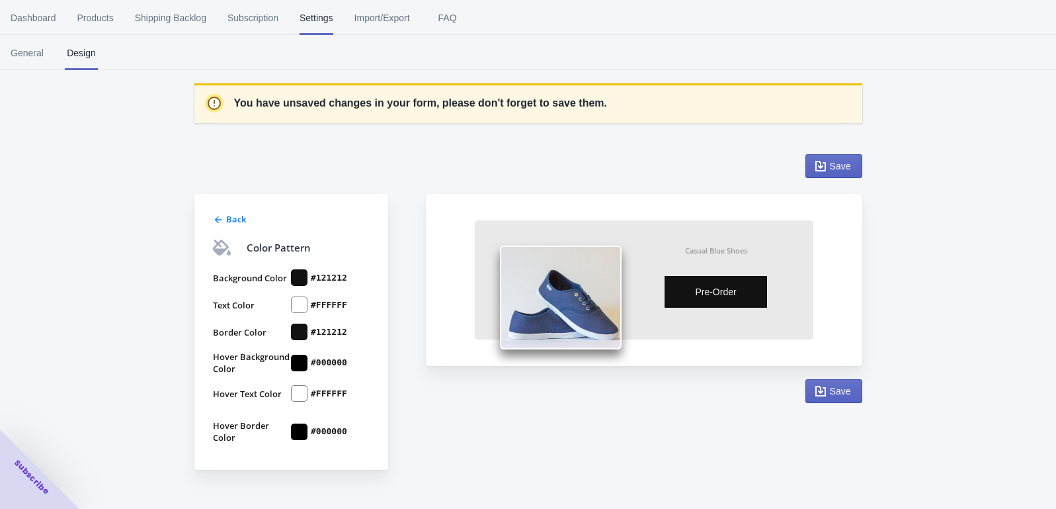
click at [222, 218] on icon at bounding box center [218, 219] width 11 height 11
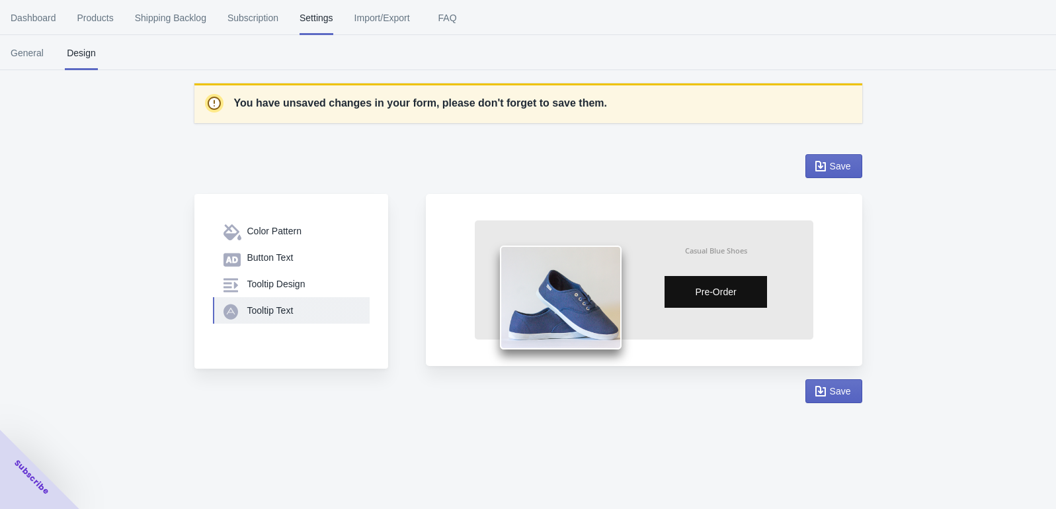
click at [257, 304] on div "Tooltip Text" at bounding box center [303, 310] width 112 height 13
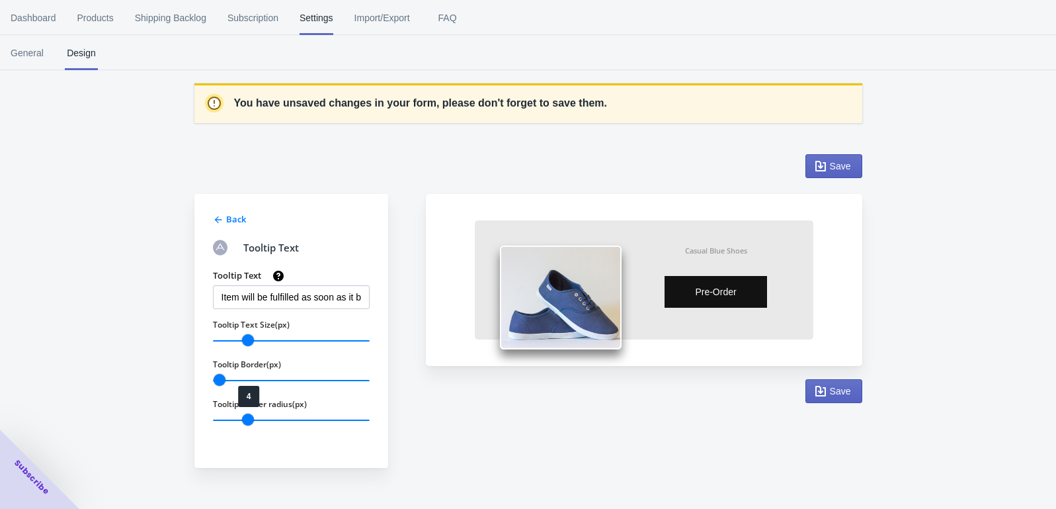
drag, startPoint x: 258, startPoint y: 411, endPoint x: 273, endPoint y: 411, distance: 15.2
click at [272, 411] on div "Tooltip Border radius(px) 4" at bounding box center [291, 413] width 157 height 29
drag, startPoint x: 274, startPoint y: 413, endPoint x: 354, endPoint y: 415, distance: 80.0
type input "19"
click at [354, 415] on input "Tooltip Border radius(px)" at bounding box center [291, 419] width 157 height 17
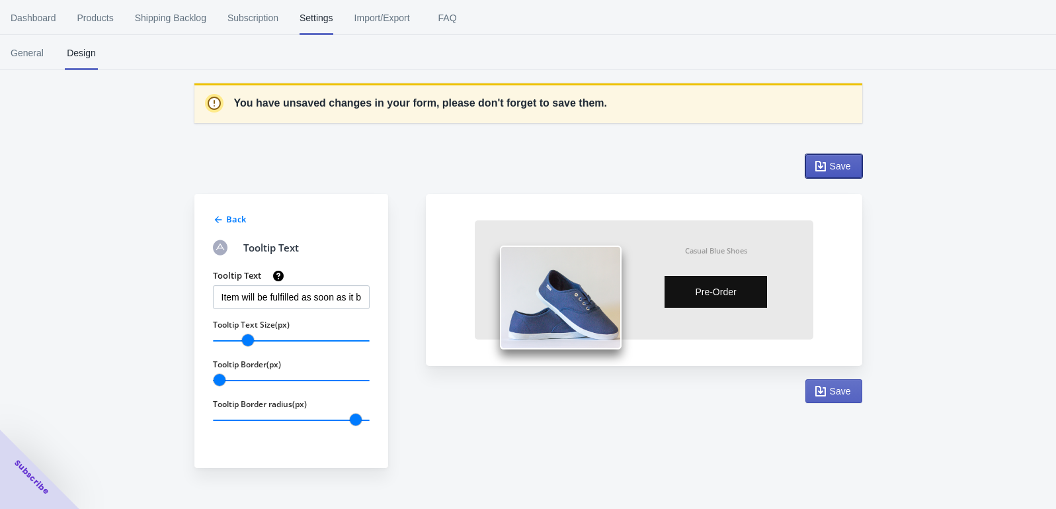
click at [827, 173] on button "Save" at bounding box center [833, 166] width 57 height 24
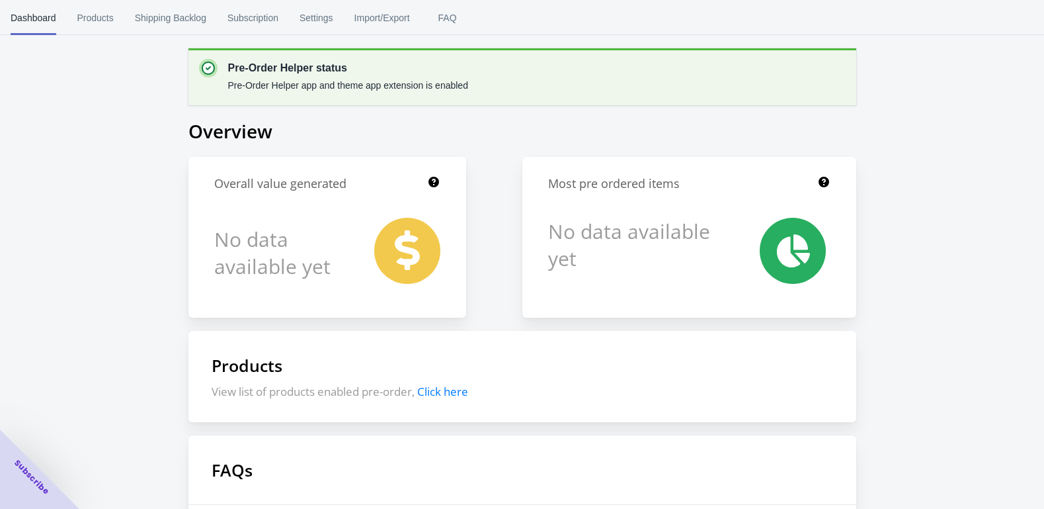
scroll to position [218, 0]
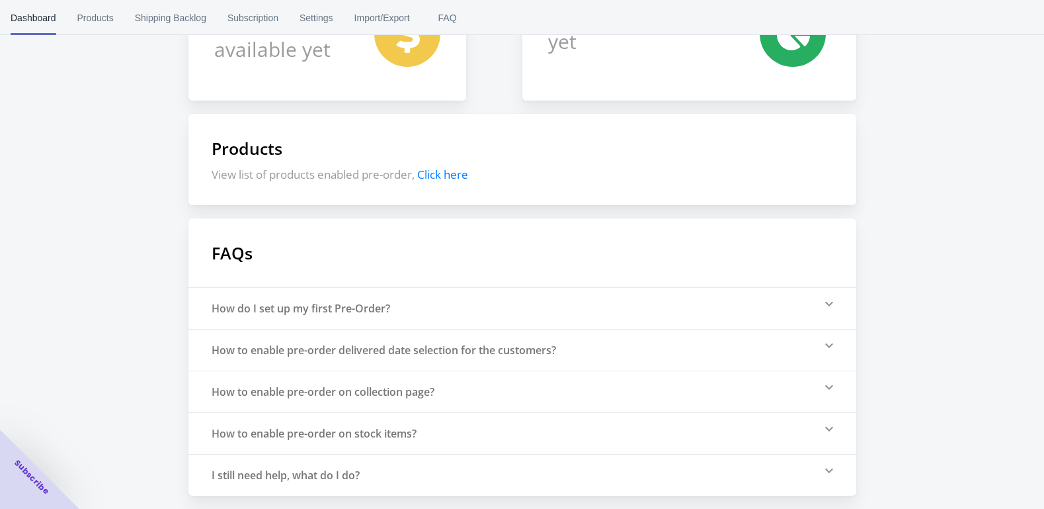
click at [282, 352] on div "How to enable pre-order delivered date selection for the customers?" at bounding box center [384, 350] width 345 height 15
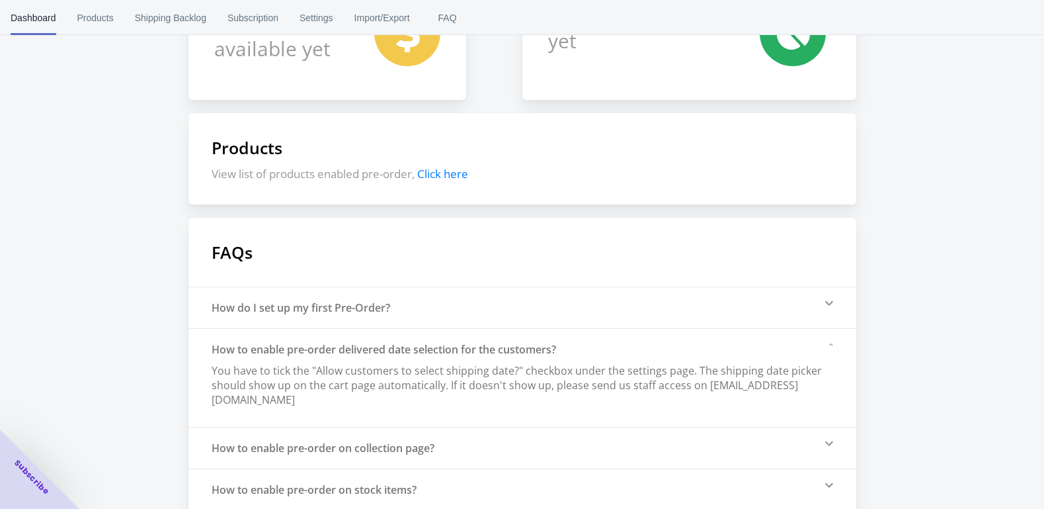
click at [282, 351] on div "How to enable pre-order delivered date selection for the customers? You have to…" at bounding box center [521, 377] width 618 height 71
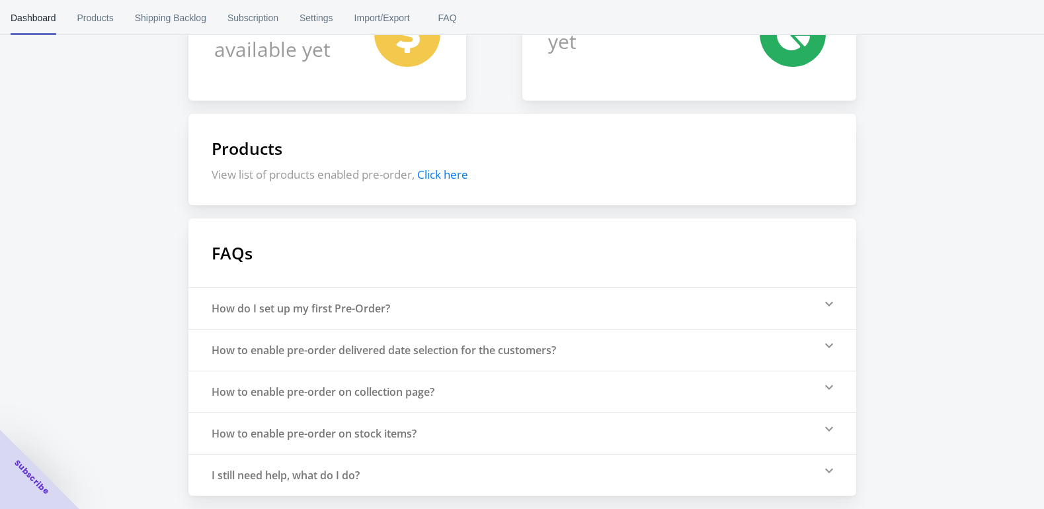
click at [279, 376] on div "How to enable pre-order on collection page?" at bounding box center [522, 391] width 668 height 42
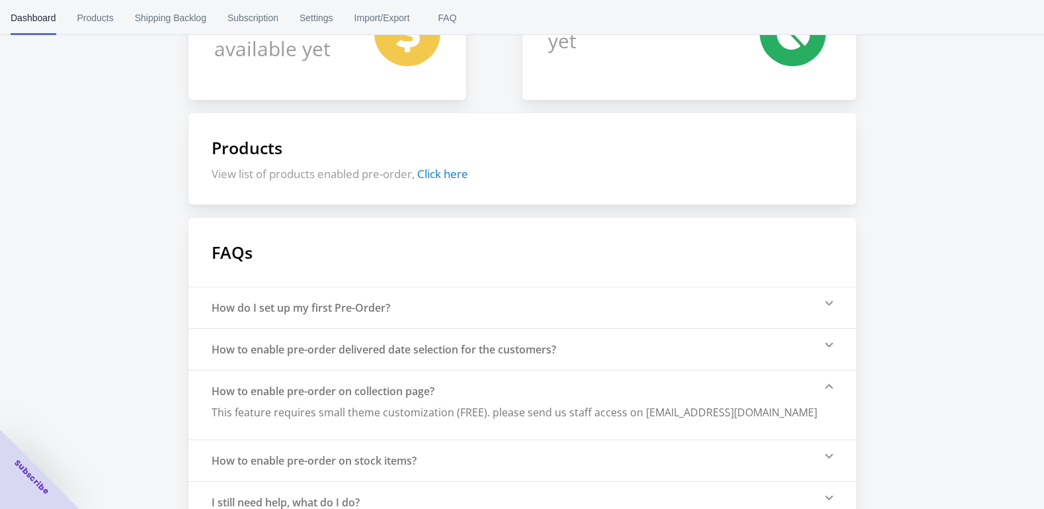
scroll to position [245, 0]
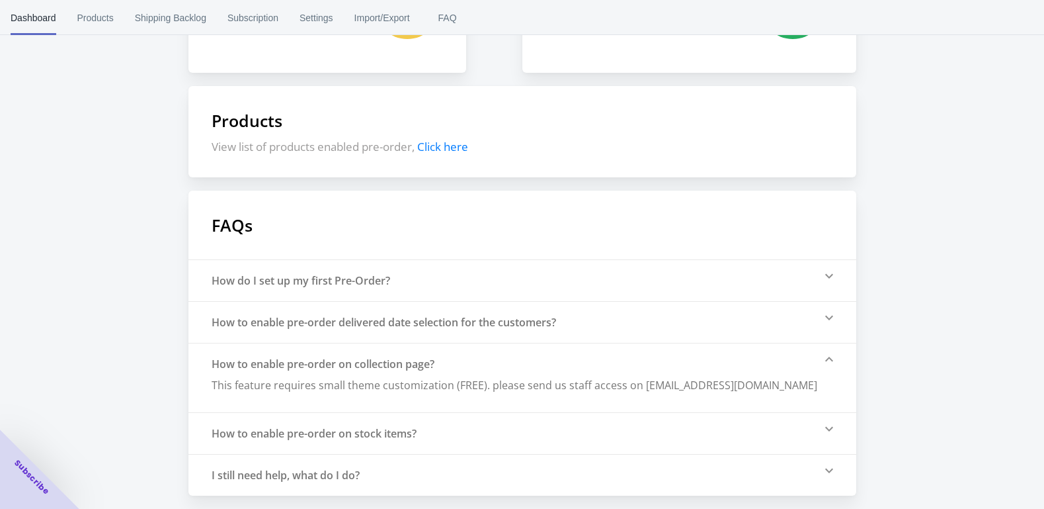
click at [280, 430] on div "How to enable pre-order on stock items?" at bounding box center [314, 433] width 205 height 15
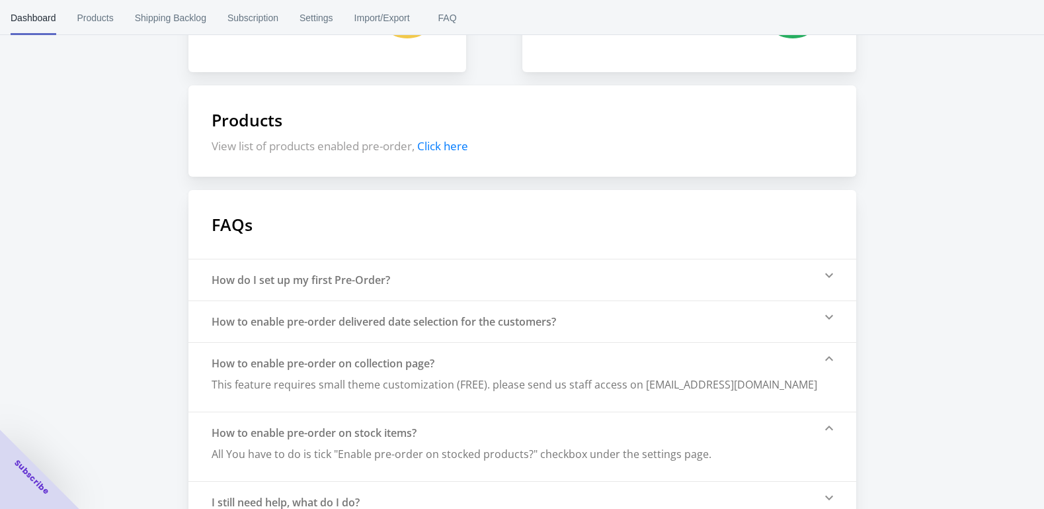
scroll to position [273, 0]
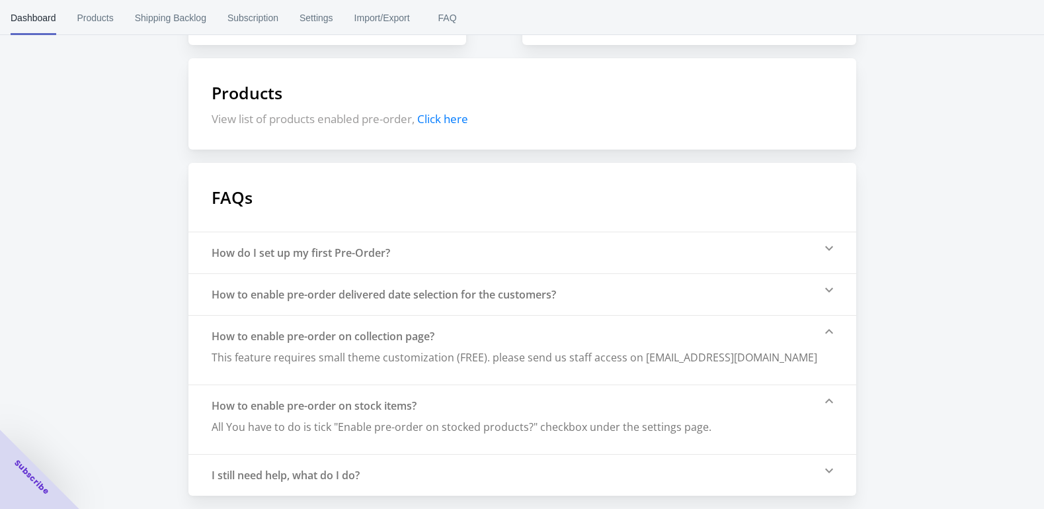
click at [270, 474] on div "I still need help, what do I do?" at bounding box center [286, 475] width 148 height 15
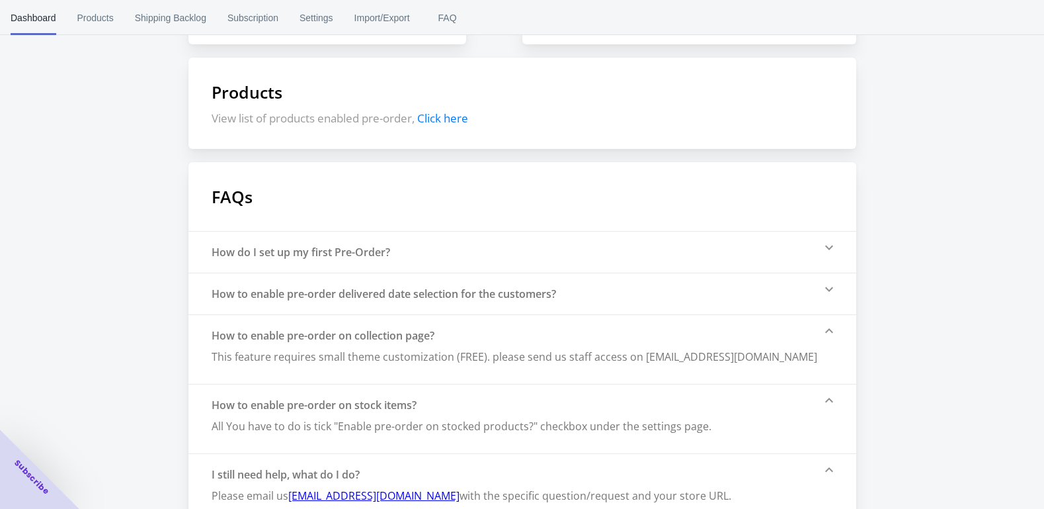
scroll to position [301, 0]
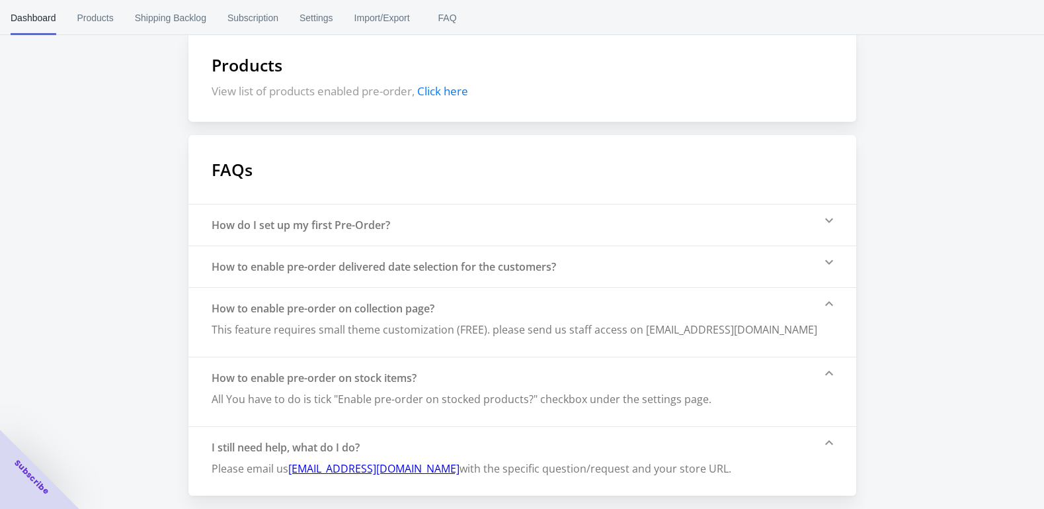
click at [267, 332] on span "This feature requires small theme customization (FREE). please send us staff ac…" at bounding box center [515, 329] width 606 height 15
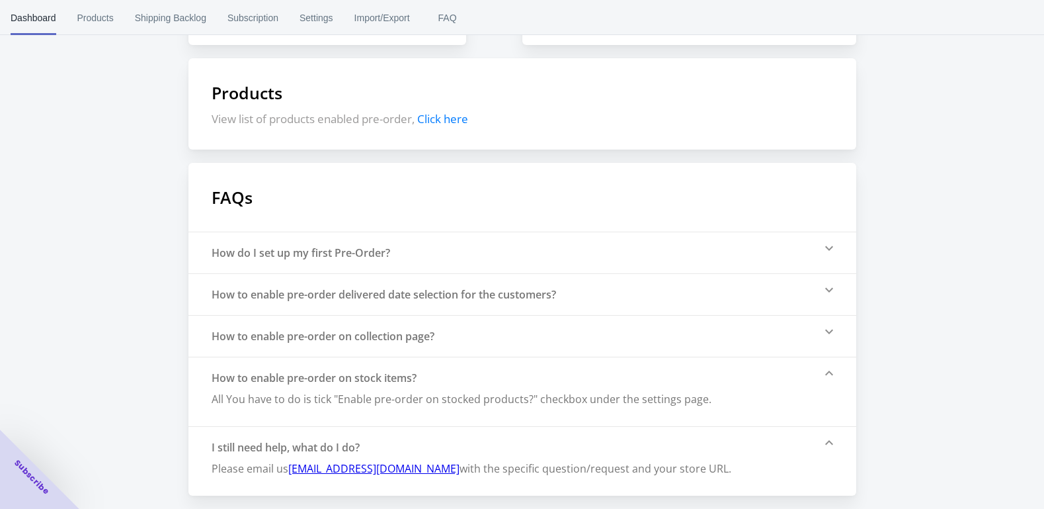
click at [267, 332] on div "How to enable pre-order on collection page?" at bounding box center [323, 336] width 223 height 15
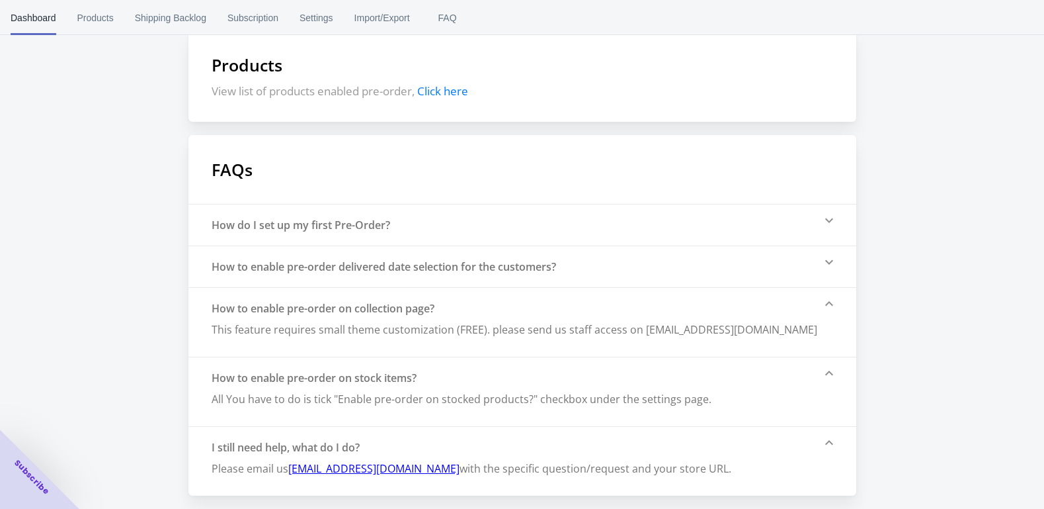
click at [267, 257] on div "How to enable pre-order delivered date selection for the customers?" at bounding box center [522, 266] width 668 height 42
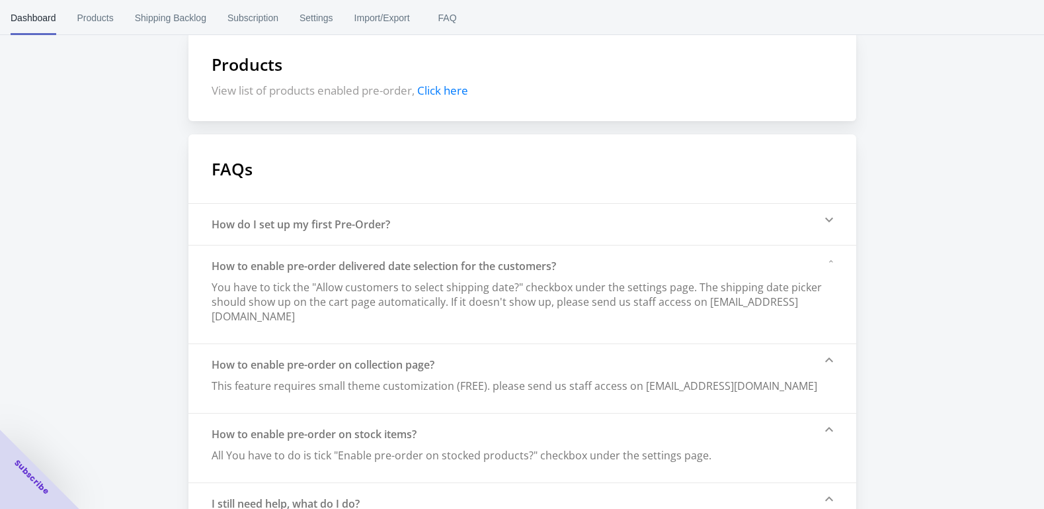
click at [272, 227] on div "How do I set up my first Pre-Order?" at bounding box center [301, 224] width 179 height 15
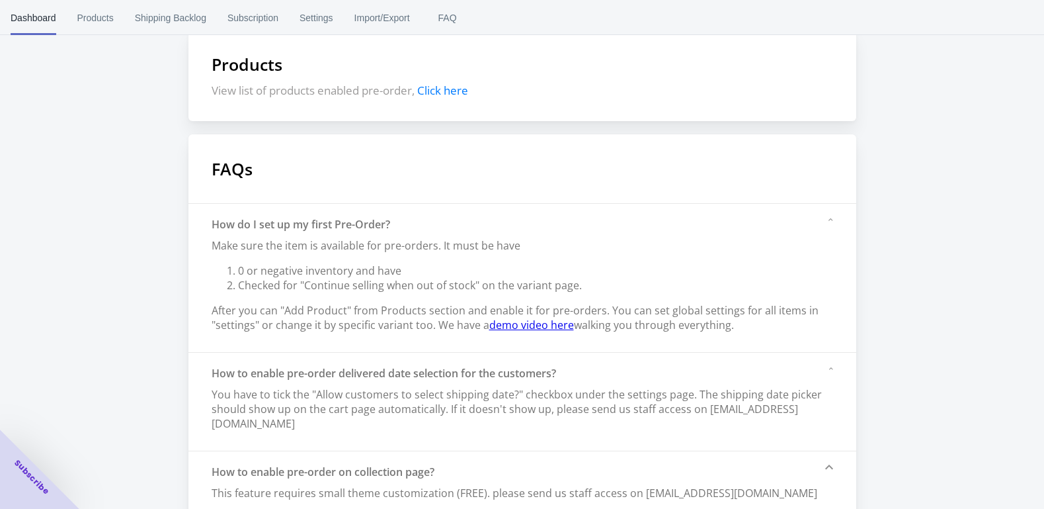
click at [534, 321] on link "demo video here" at bounding box center [531, 324] width 85 height 15
